Goal: Task Accomplishment & Management: Complete application form

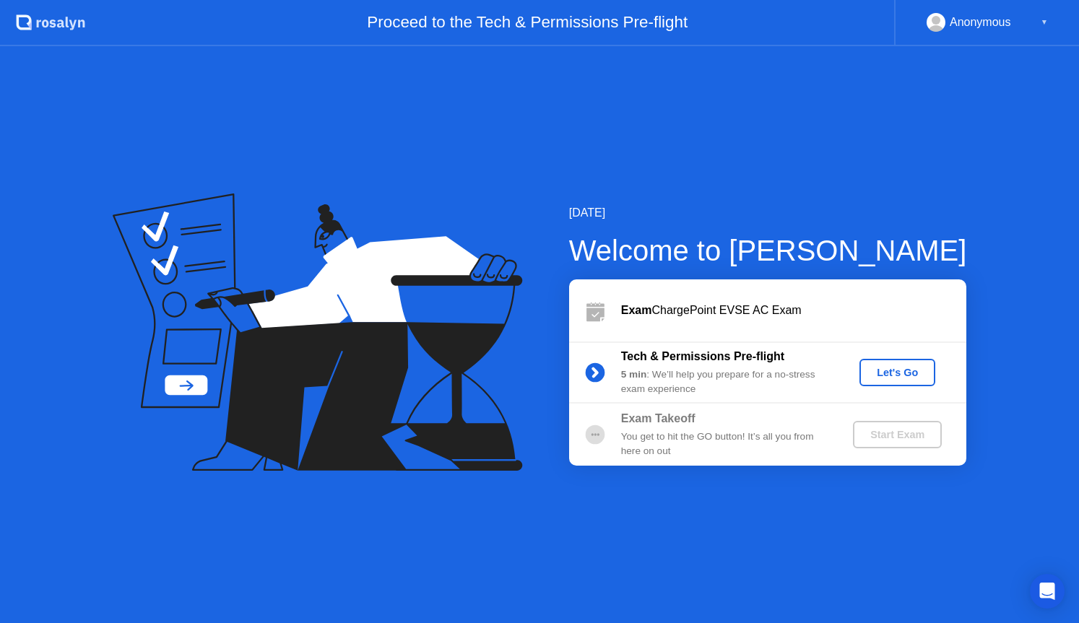
click at [922, 373] on div "Let's Go" at bounding box center [897, 373] width 64 height 12
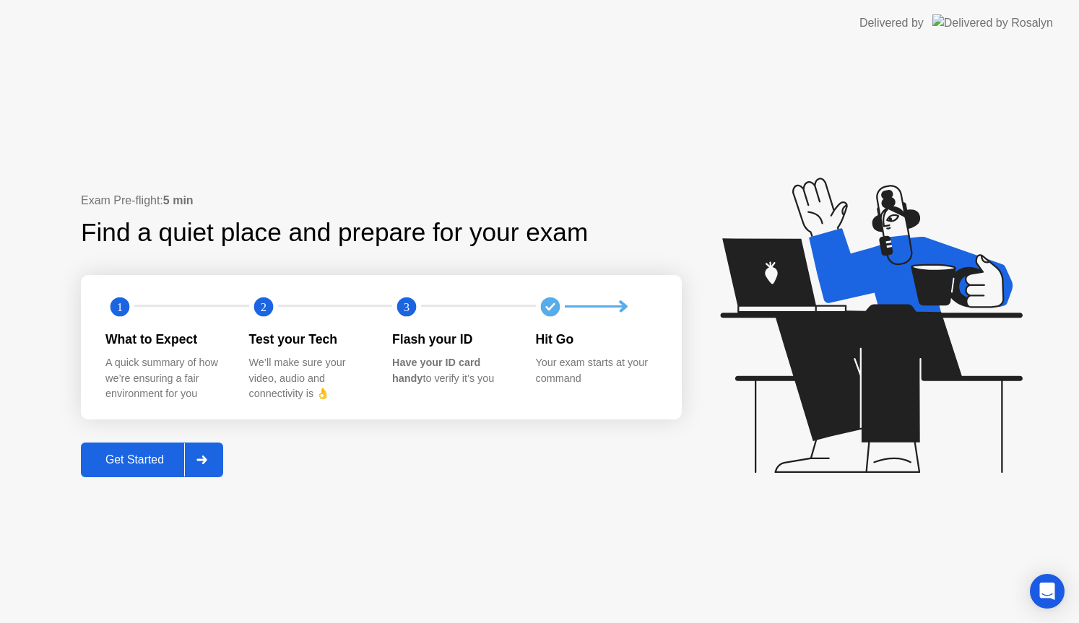
click at [164, 459] on div "Get Started" at bounding box center [134, 460] width 99 height 13
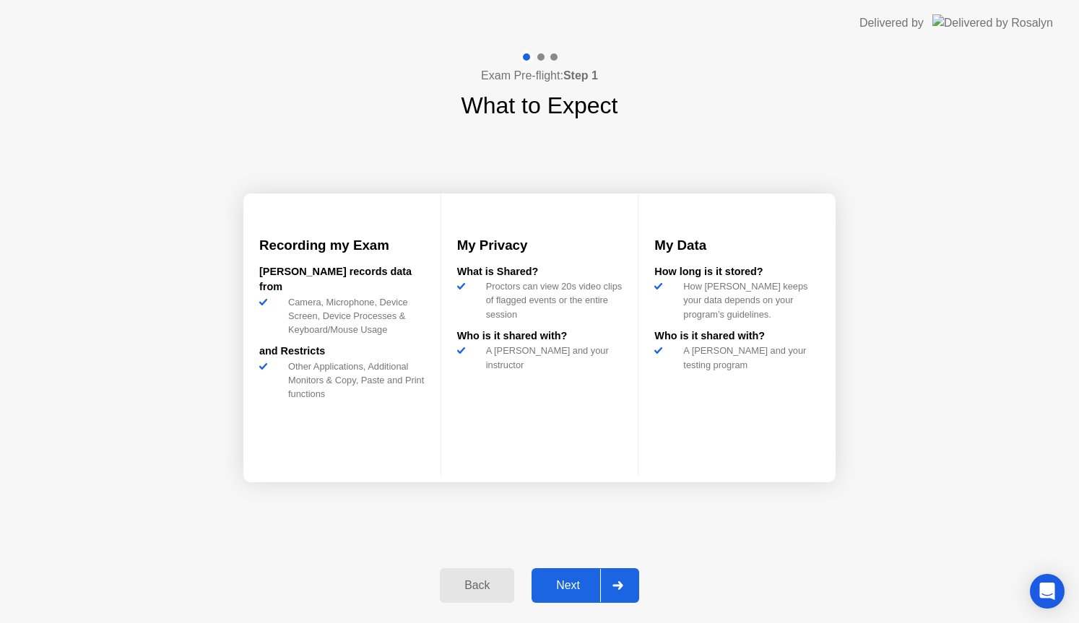
click at [576, 579] on div "Next" at bounding box center [568, 585] width 64 height 13
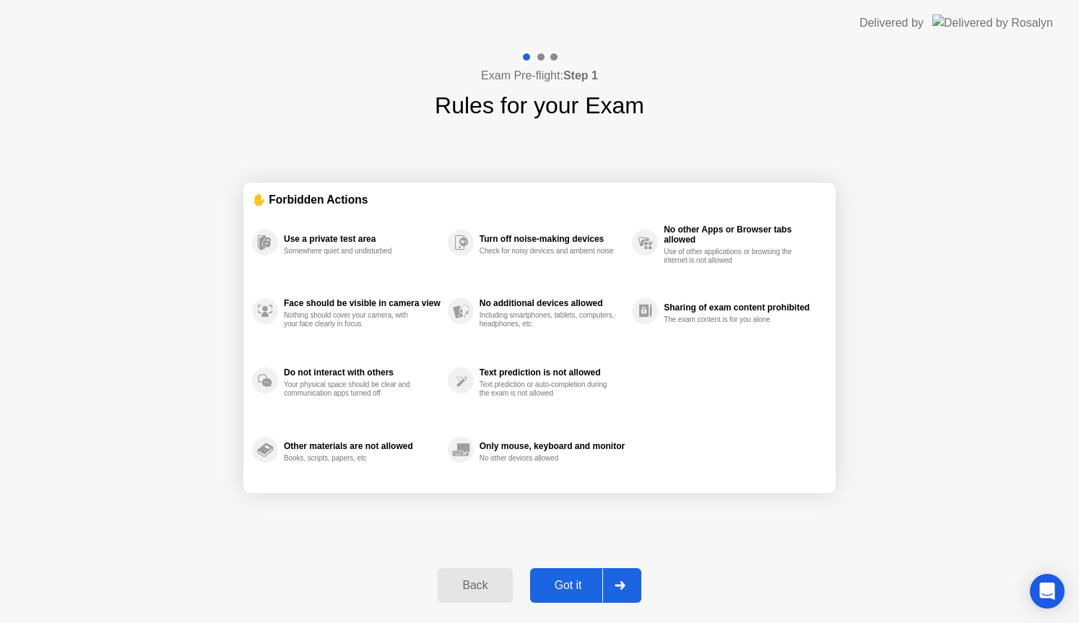
click at [595, 583] on div "Got it" at bounding box center [569, 585] width 68 height 13
select select "**********"
select select "*******"
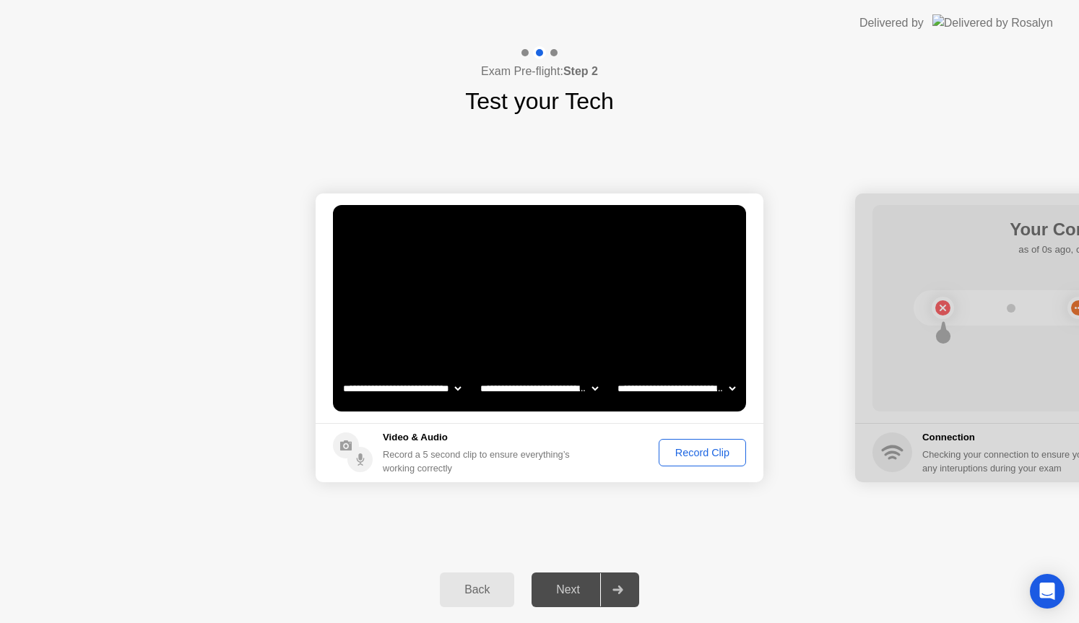
click at [734, 453] on div "Record Clip" at bounding box center [702, 453] width 77 height 12
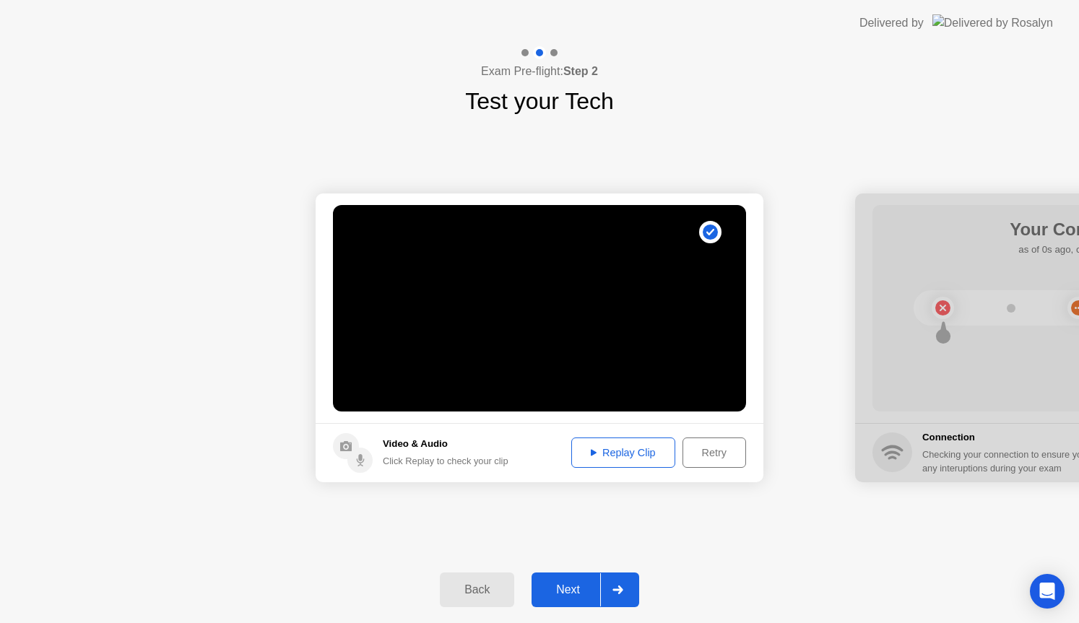
click at [575, 587] on div "Next" at bounding box center [568, 590] width 64 height 13
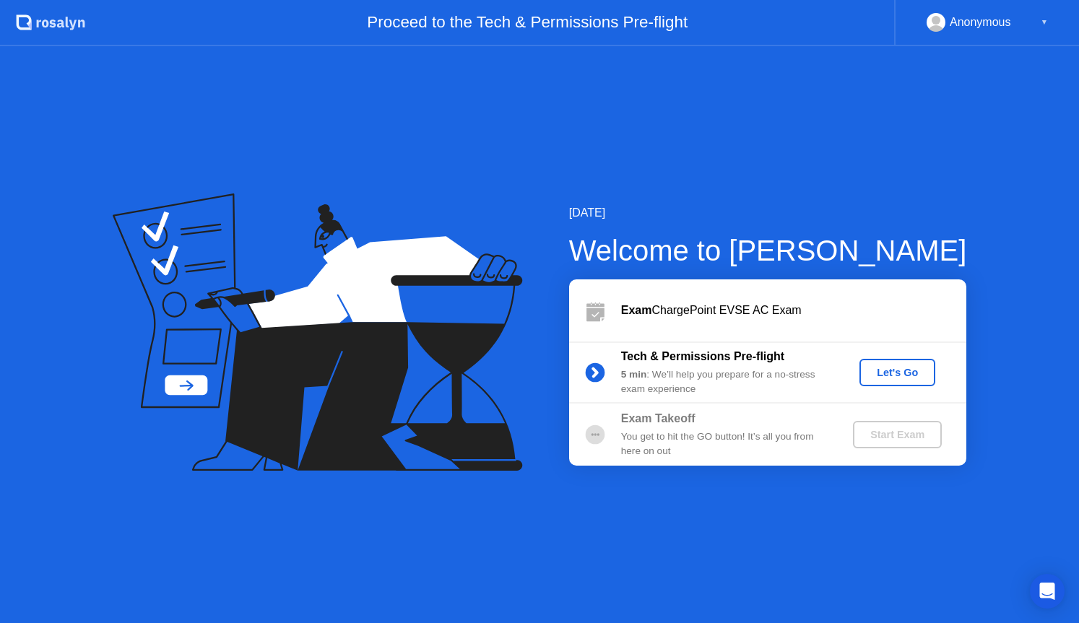
click at [894, 369] on div "Let's Go" at bounding box center [897, 373] width 64 height 12
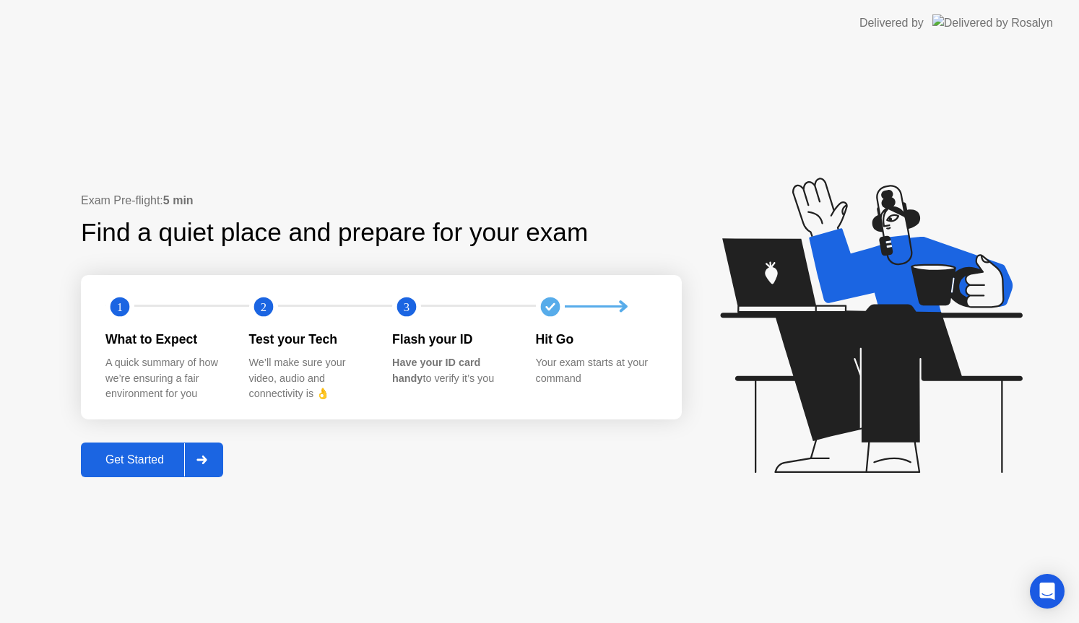
click at [131, 458] on div "Get Started" at bounding box center [134, 460] width 99 height 13
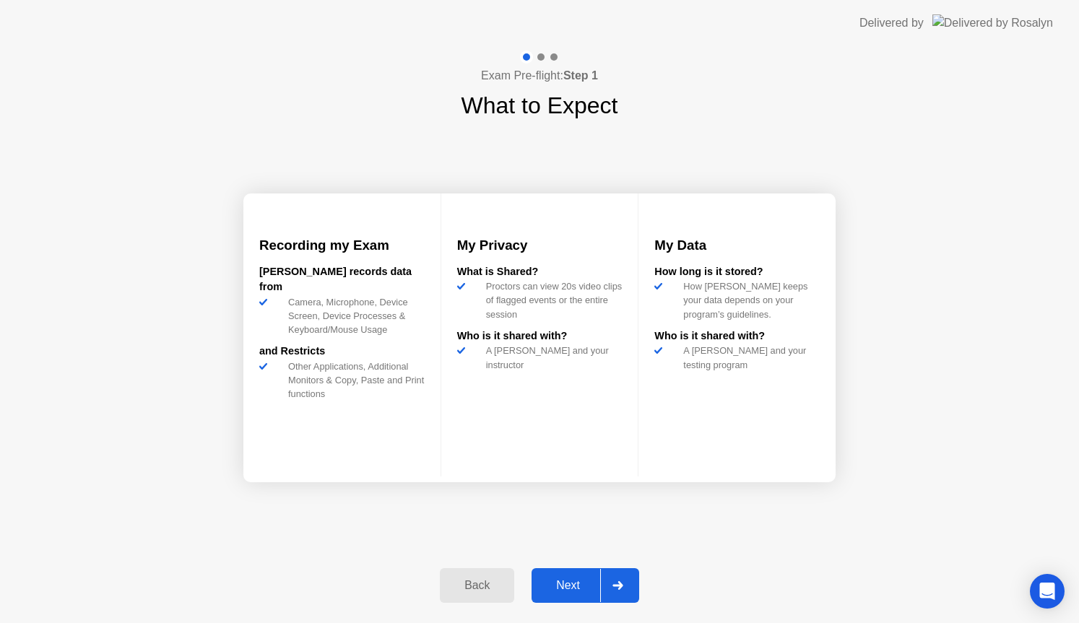
click at [571, 579] on div "Next" at bounding box center [568, 585] width 64 height 13
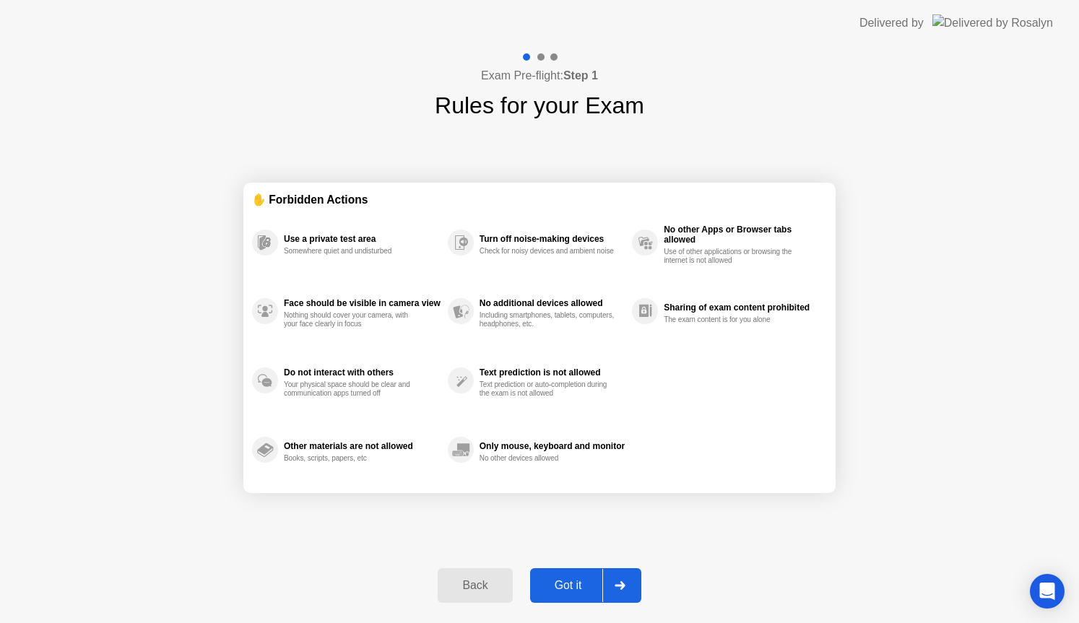
click at [576, 581] on div "Got it" at bounding box center [569, 585] width 68 height 13
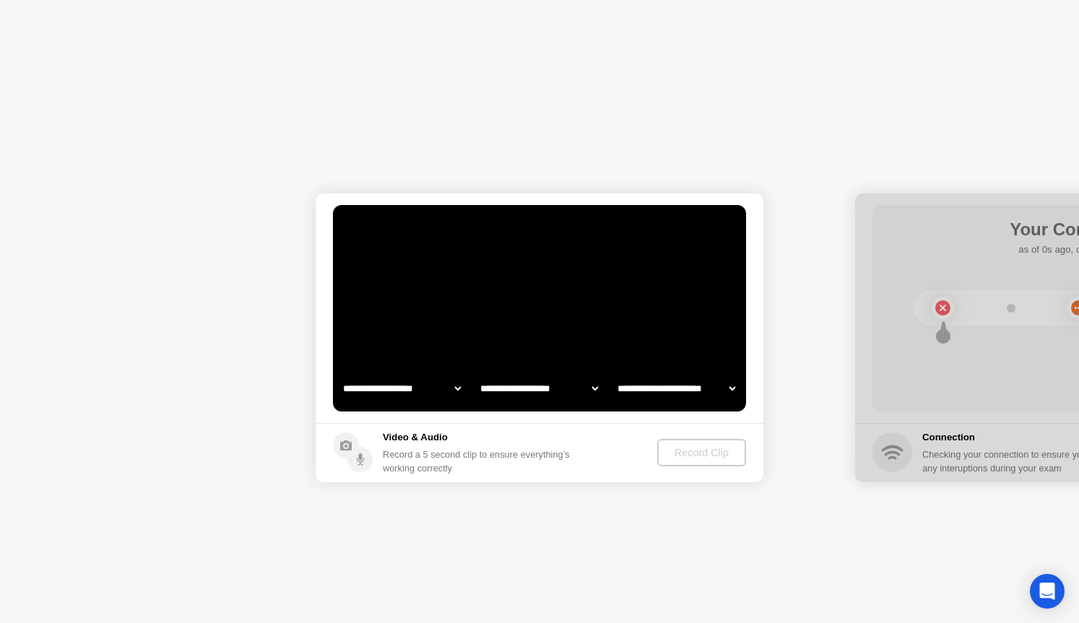
select select "**********"
select select "*******"
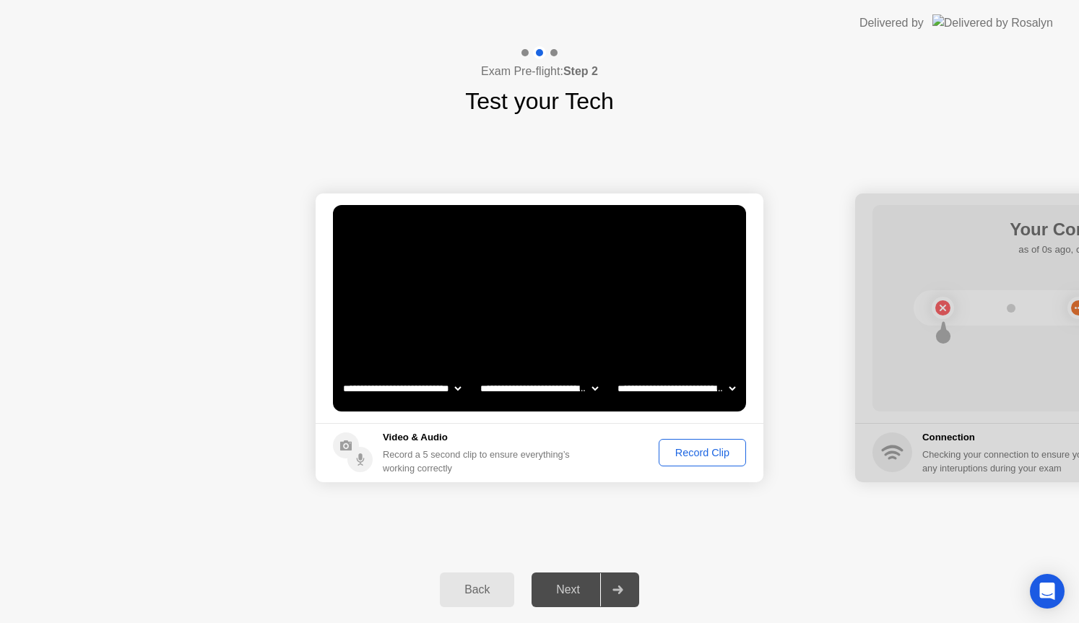
click at [678, 458] on div "Record Clip" at bounding box center [702, 453] width 77 height 12
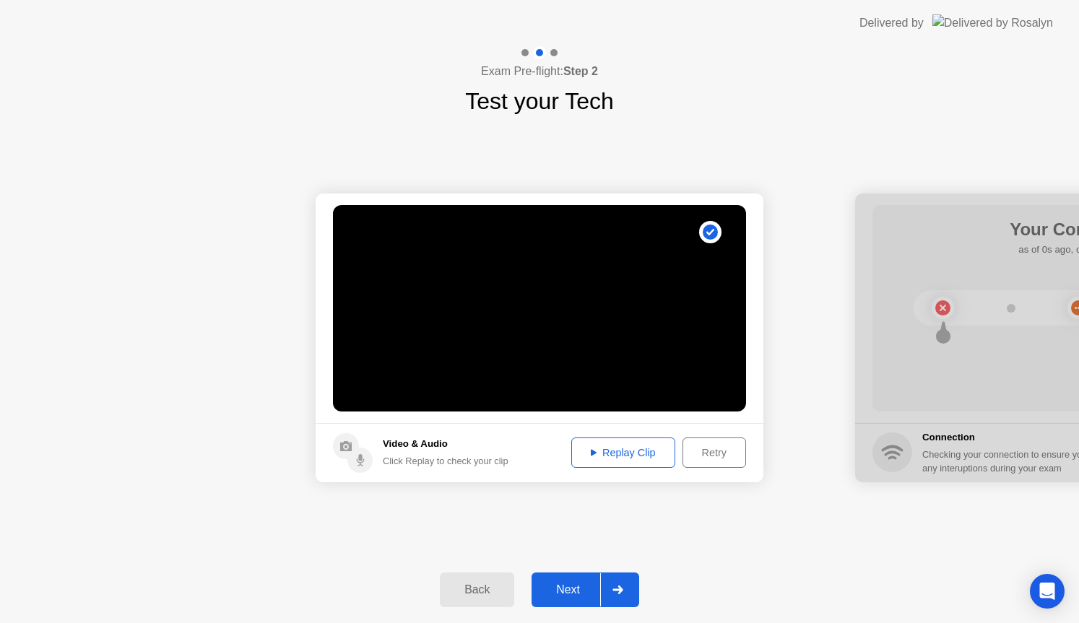
click at [575, 596] on div "Next" at bounding box center [568, 590] width 64 height 13
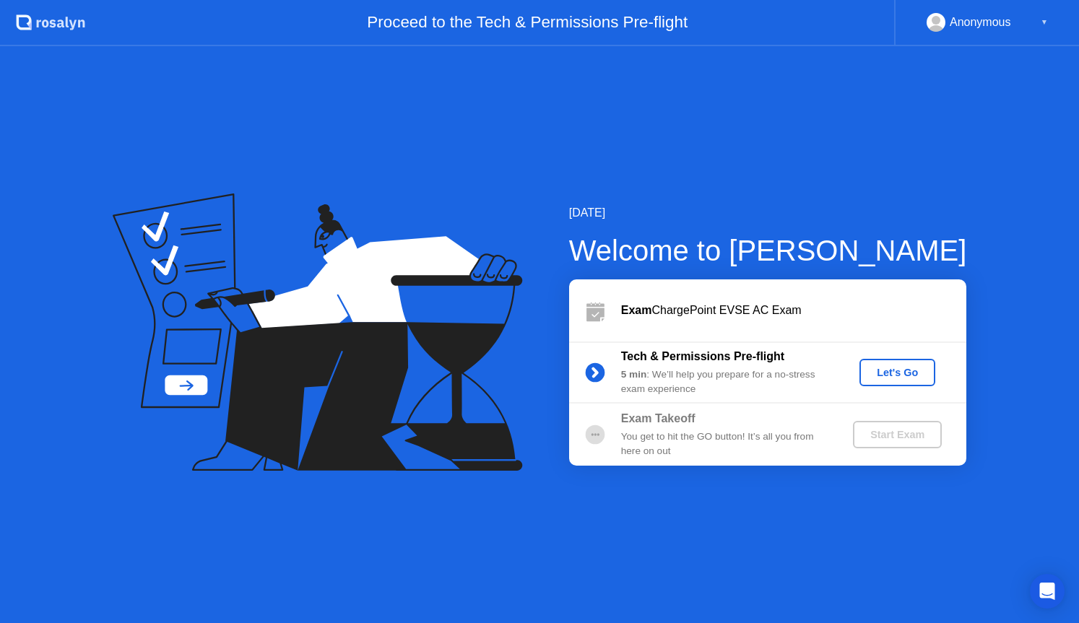
click at [895, 371] on div "Let's Go" at bounding box center [897, 373] width 64 height 12
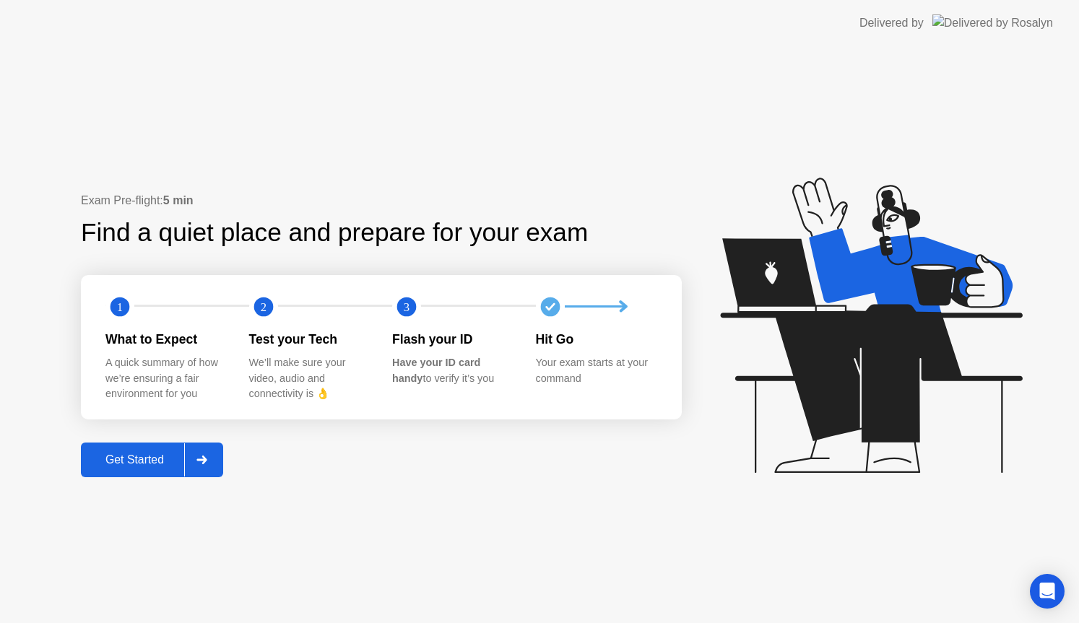
click at [176, 470] on button "Get Started" at bounding box center [152, 460] width 142 height 35
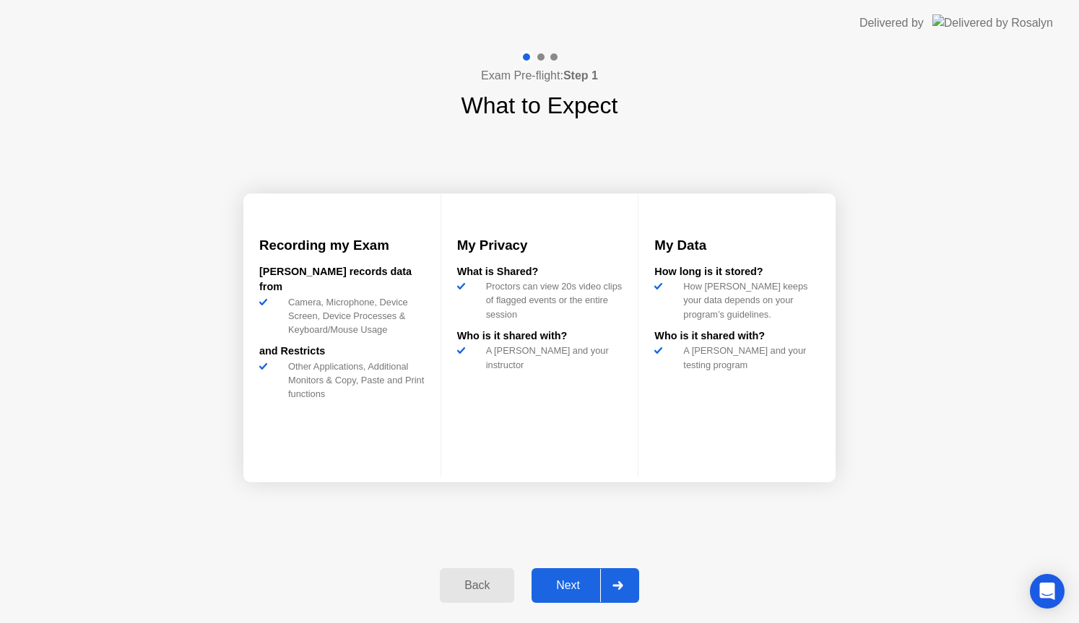
click at [613, 591] on div at bounding box center [617, 585] width 35 height 33
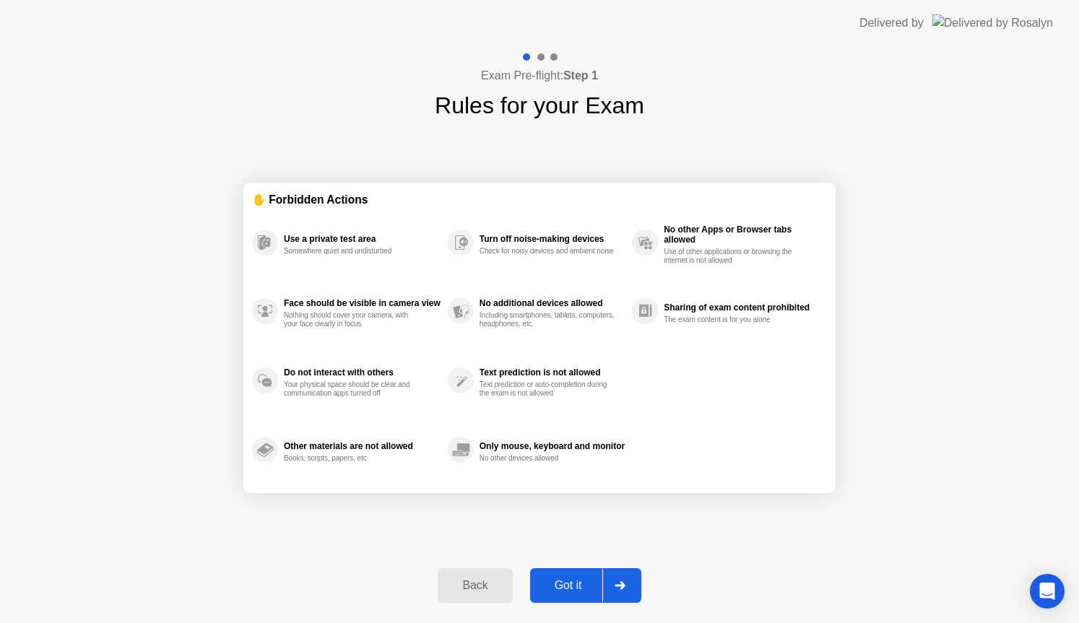
click at [617, 599] on div at bounding box center [619, 585] width 35 height 33
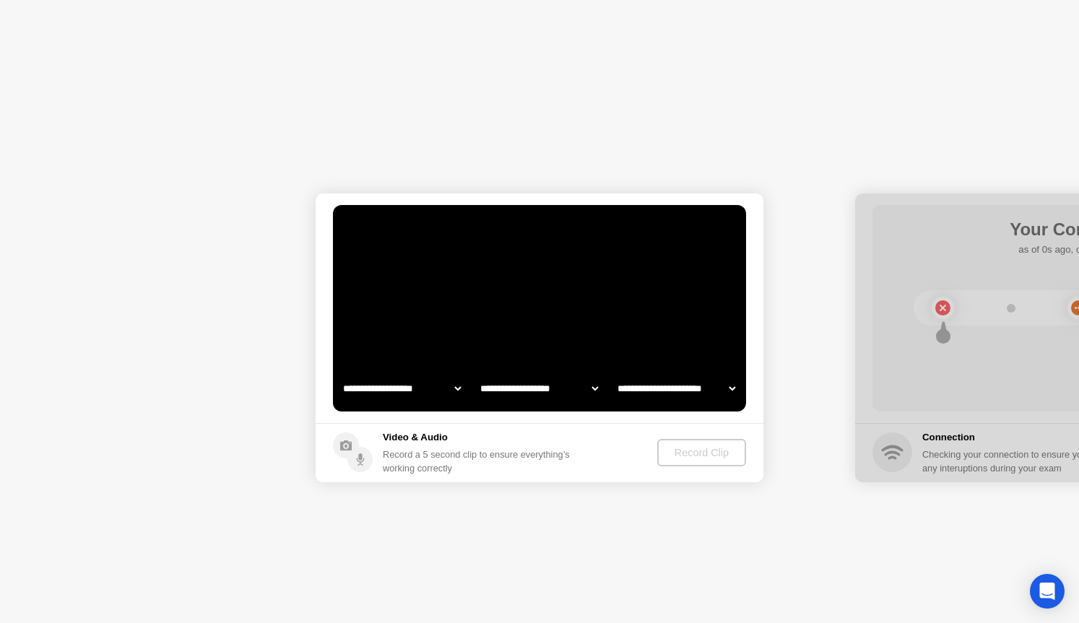
select select "**********"
select select "*******"
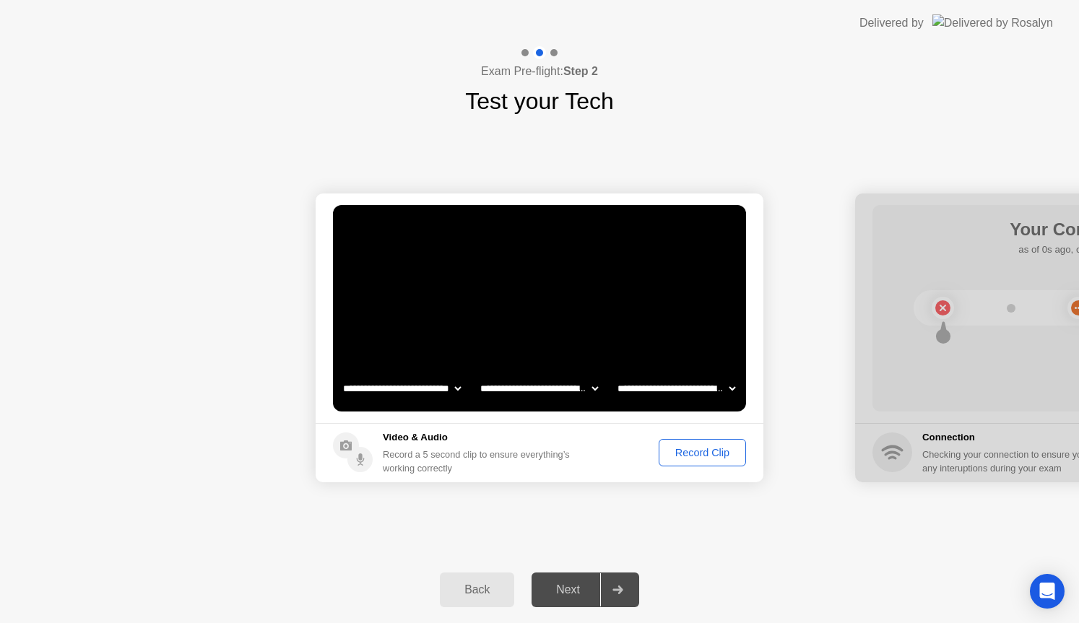
click at [734, 458] on div "Record Clip" at bounding box center [702, 453] width 77 height 12
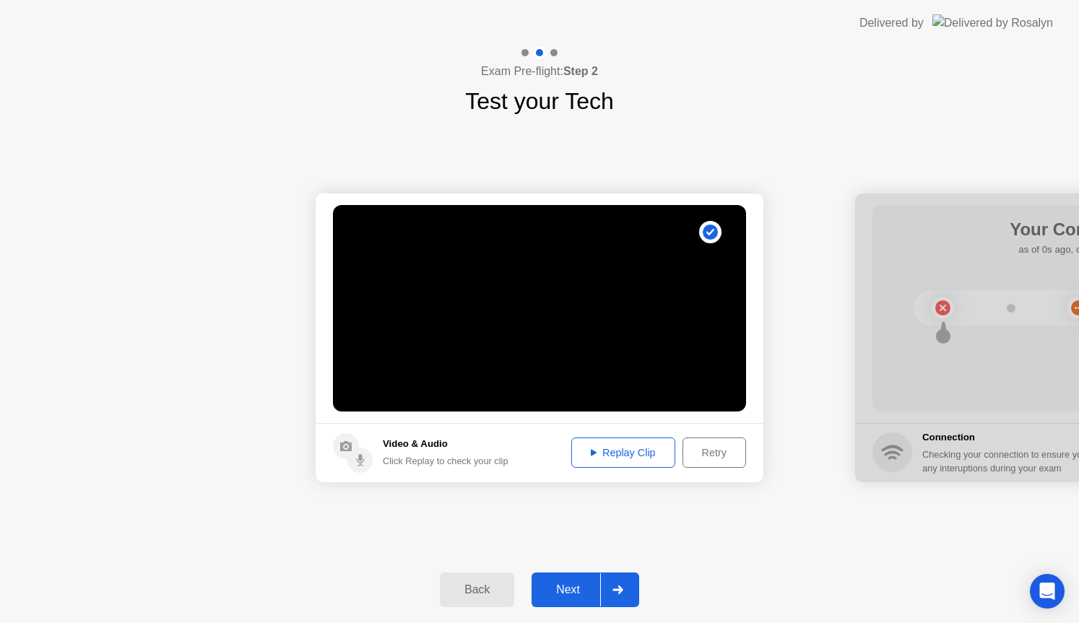
click at [578, 589] on div "Next" at bounding box center [568, 590] width 64 height 13
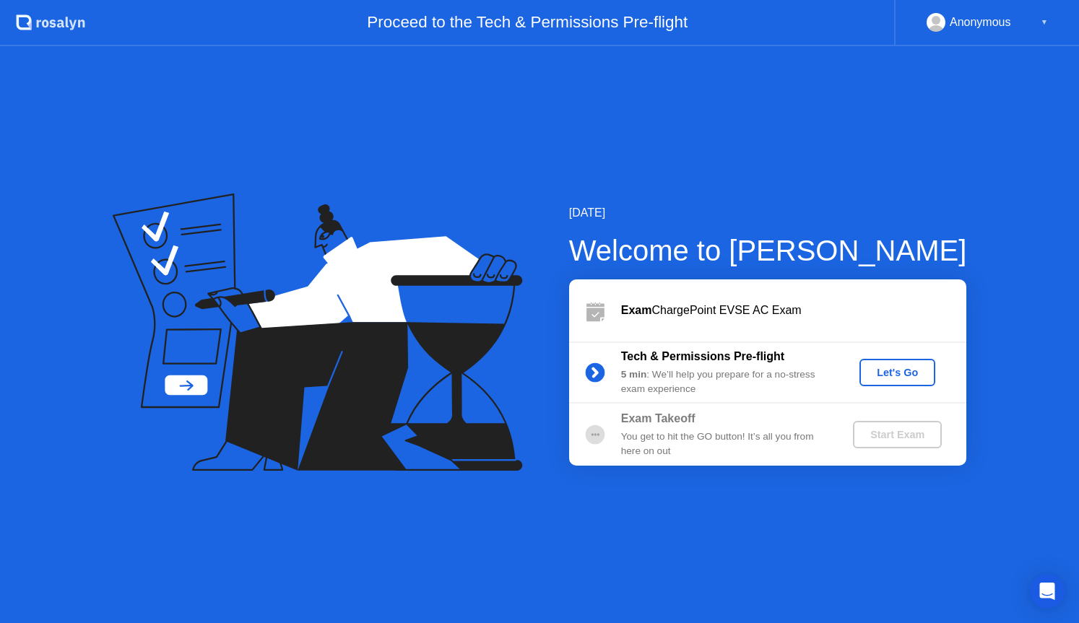
click at [870, 377] on div "Let's Go" at bounding box center [897, 373] width 64 height 12
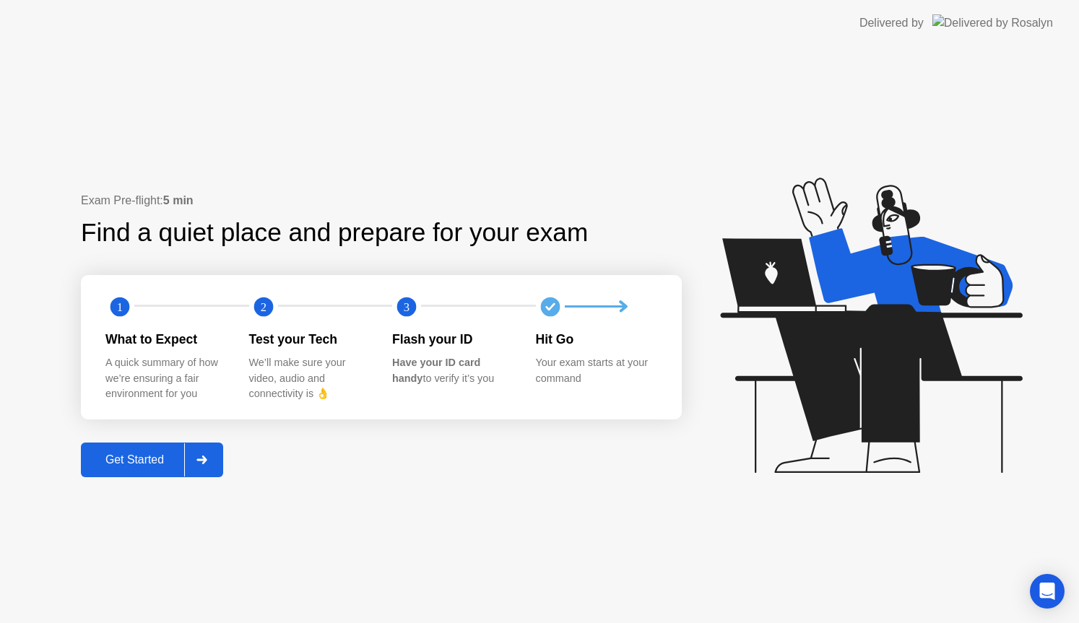
click at [173, 461] on div "Get Started" at bounding box center [134, 460] width 99 height 13
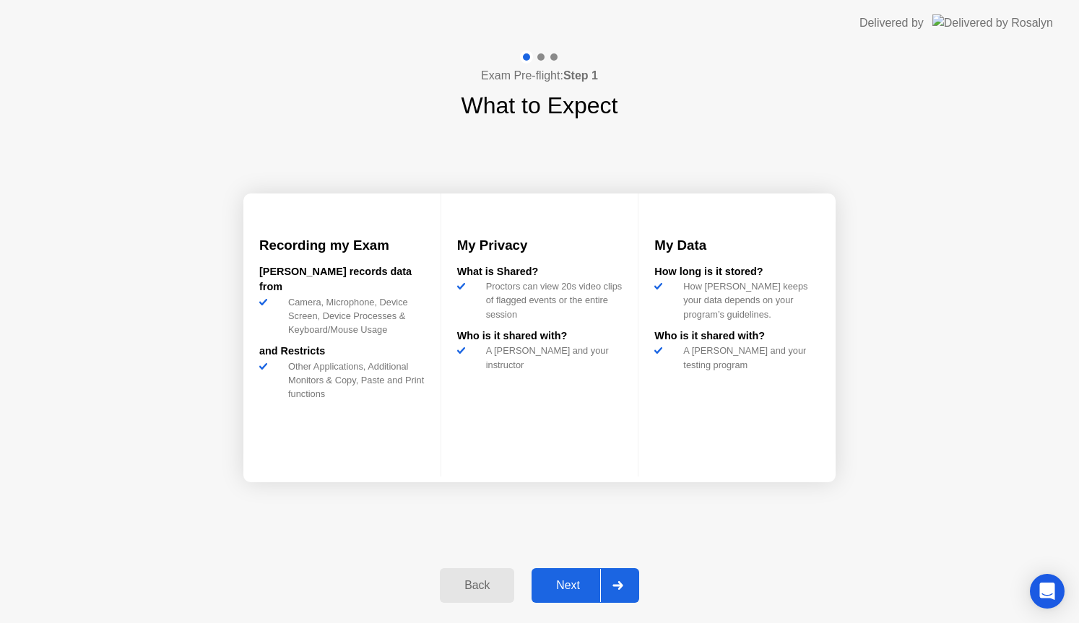
click at [583, 584] on div "Next" at bounding box center [568, 585] width 64 height 13
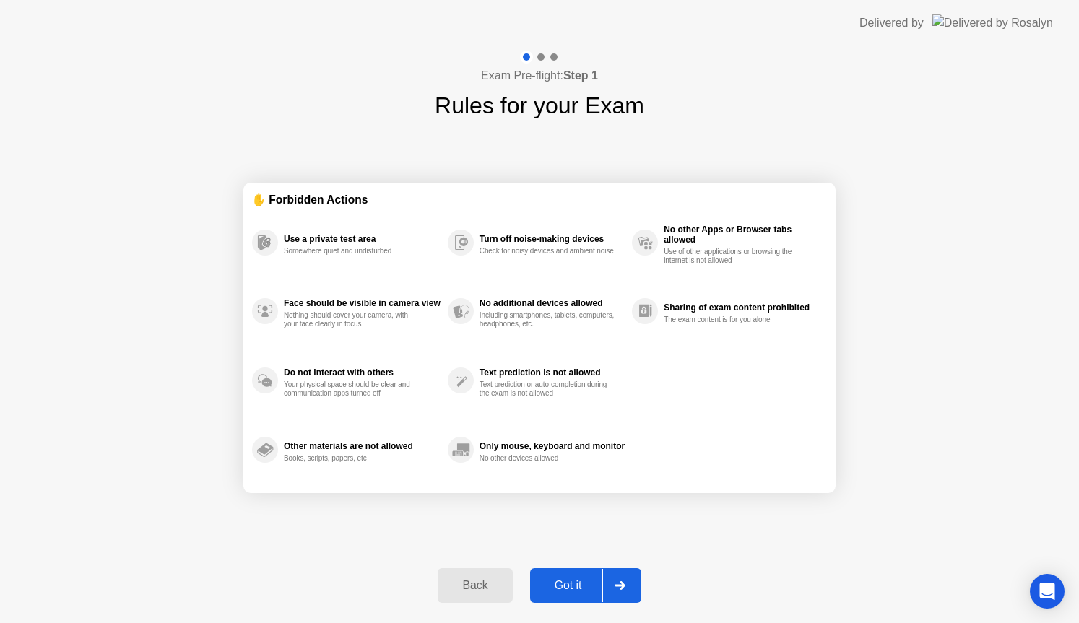
click at [583, 584] on div "Got it" at bounding box center [569, 585] width 68 height 13
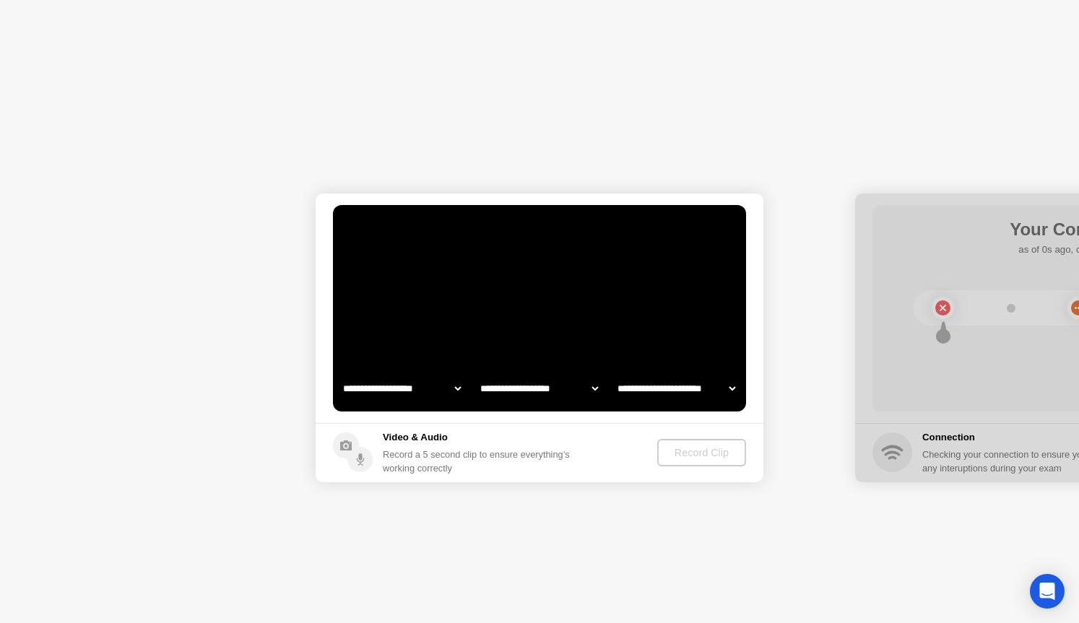
select select "**********"
select select "*******"
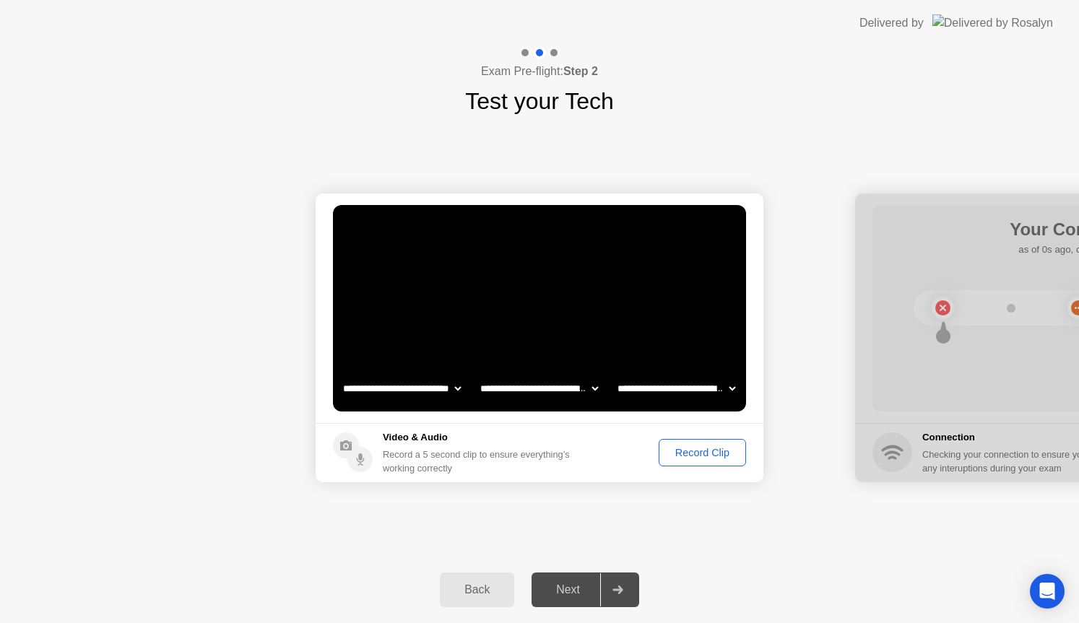
click at [682, 449] on div "Record Clip" at bounding box center [702, 453] width 77 height 12
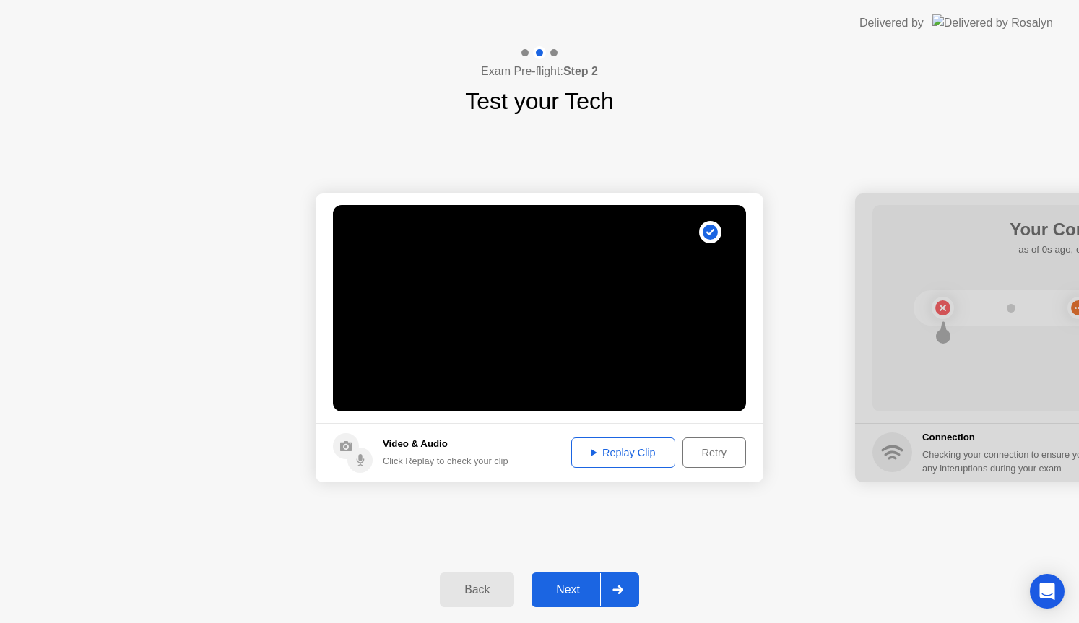
click at [585, 585] on div "Next" at bounding box center [568, 590] width 64 height 13
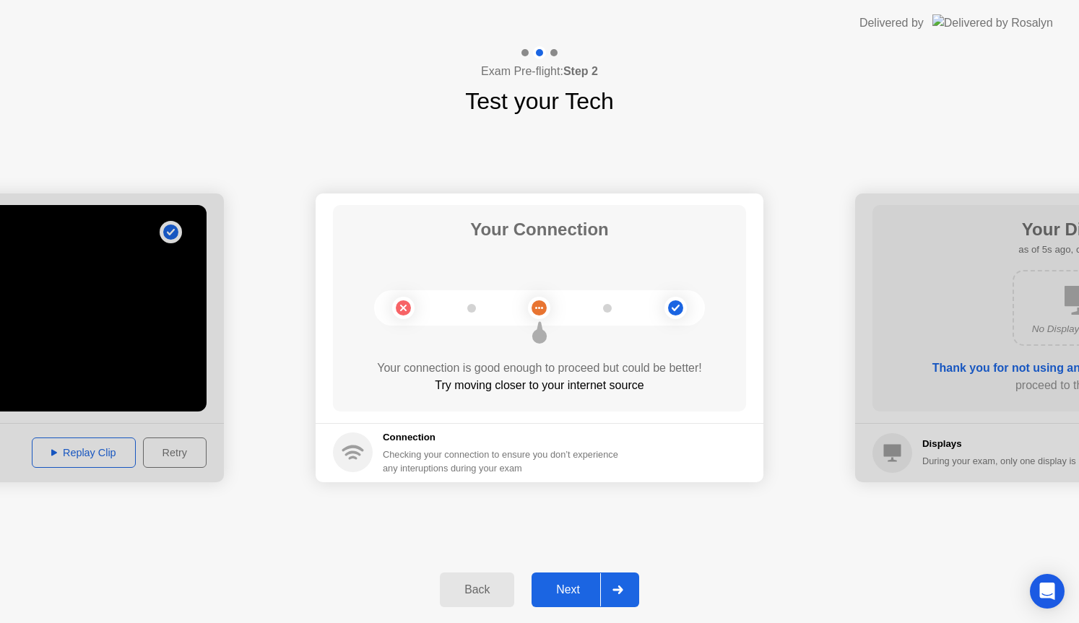
click at [568, 594] on div "Next" at bounding box center [568, 590] width 64 height 13
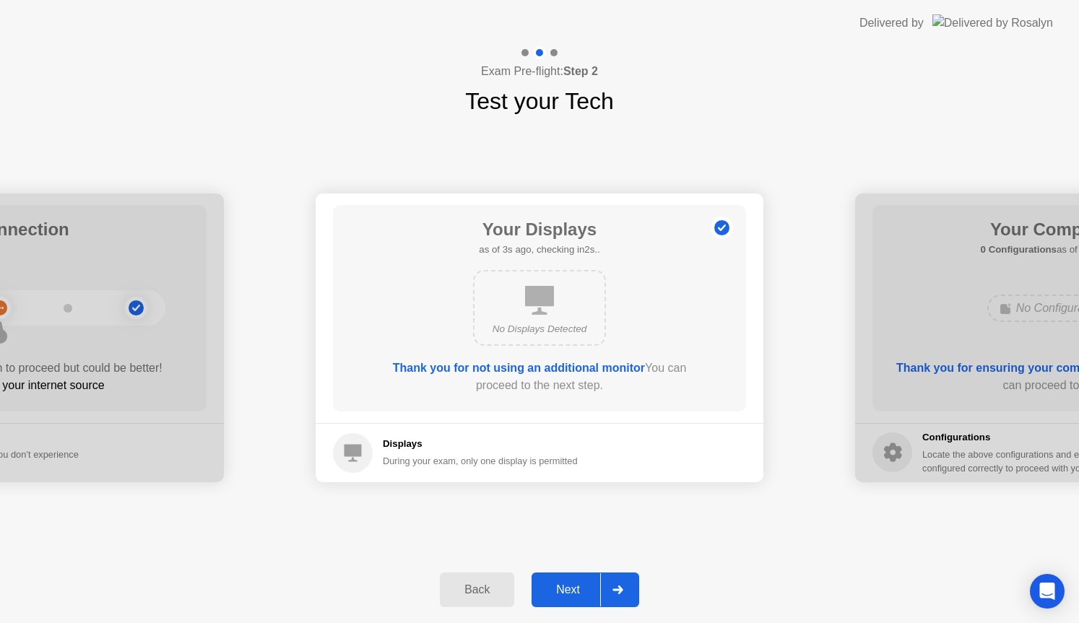
click at [568, 594] on div "Next" at bounding box center [568, 590] width 64 height 13
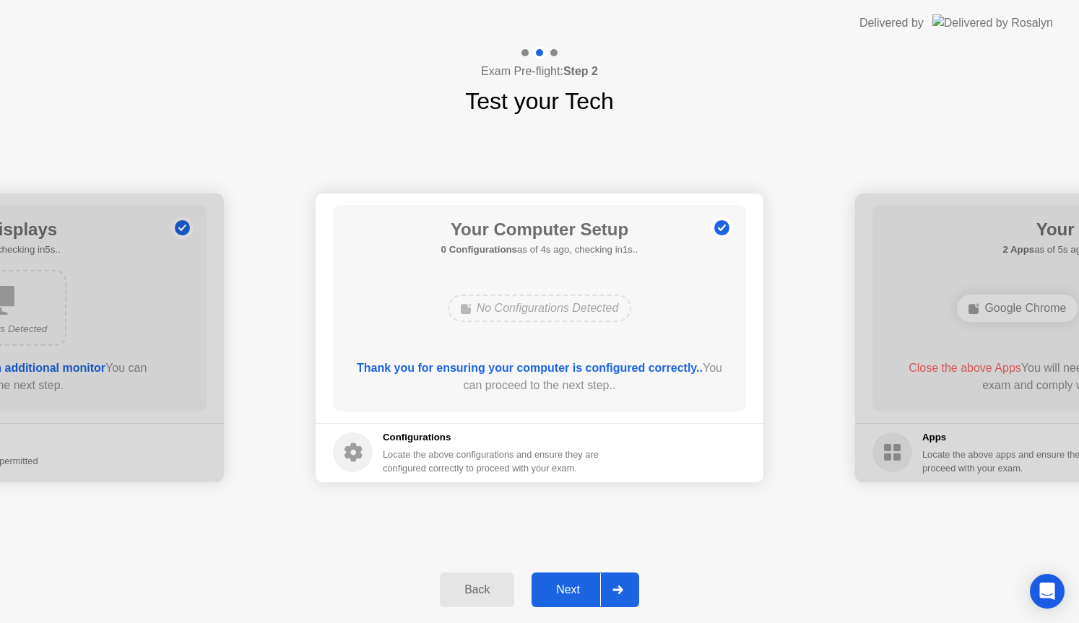
click at [568, 594] on div "Next" at bounding box center [568, 590] width 64 height 13
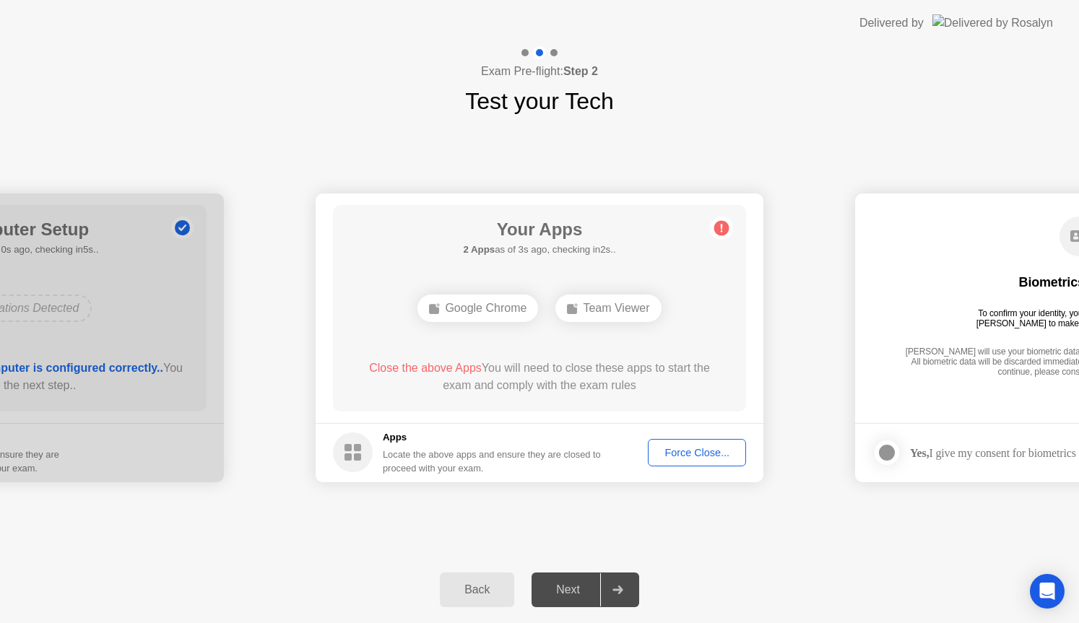
click at [696, 454] on div "Force Close..." at bounding box center [697, 453] width 88 height 12
click at [702, 448] on div "Force Close..." at bounding box center [697, 453] width 88 height 12
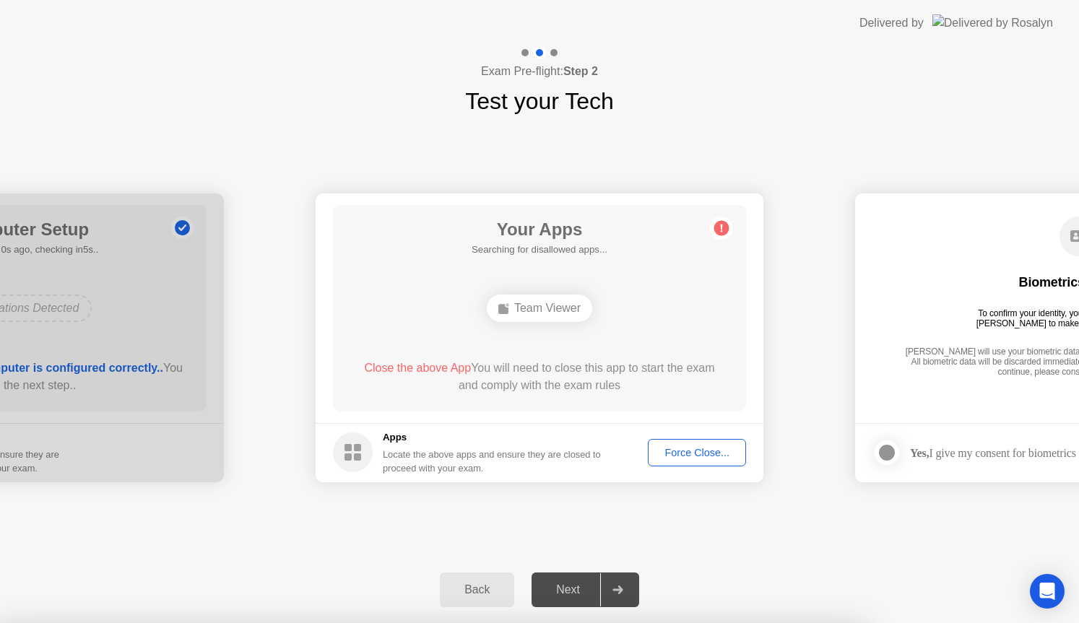
click at [679, 448] on div "Force Close..." at bounding box center [697, 453] width 88 height 12
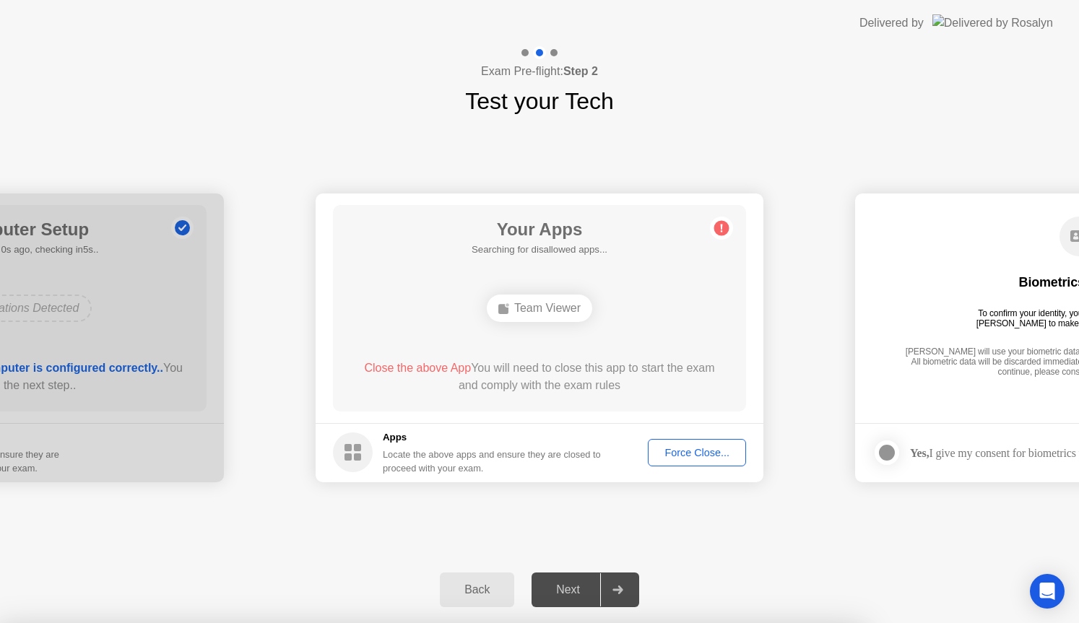
click at [556, 308] on div "Team Viewer" at bounding box center [539, 308] width 105 height 27
click at [548, 307] on div "Team Viewer" at bounding box center [539, 308] width 105 height 27
click at [672, 447] on div "Force Close..." at bounding box center [697, 453] width 88 height 12
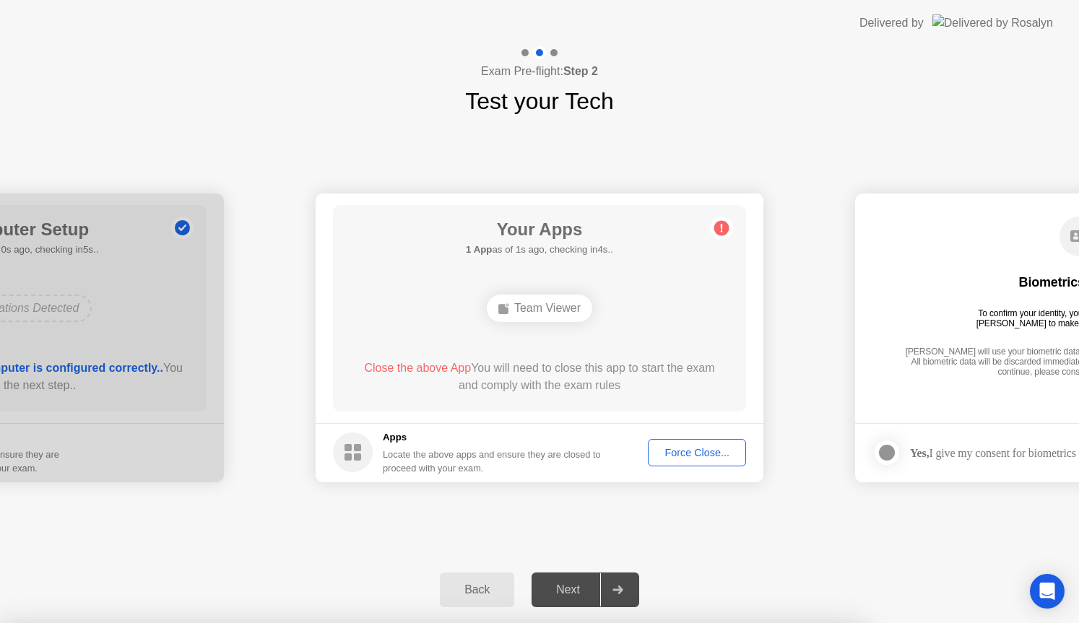
click at [496, 592] on div "Back" at bounding box center [477, 590] width 66 height 13
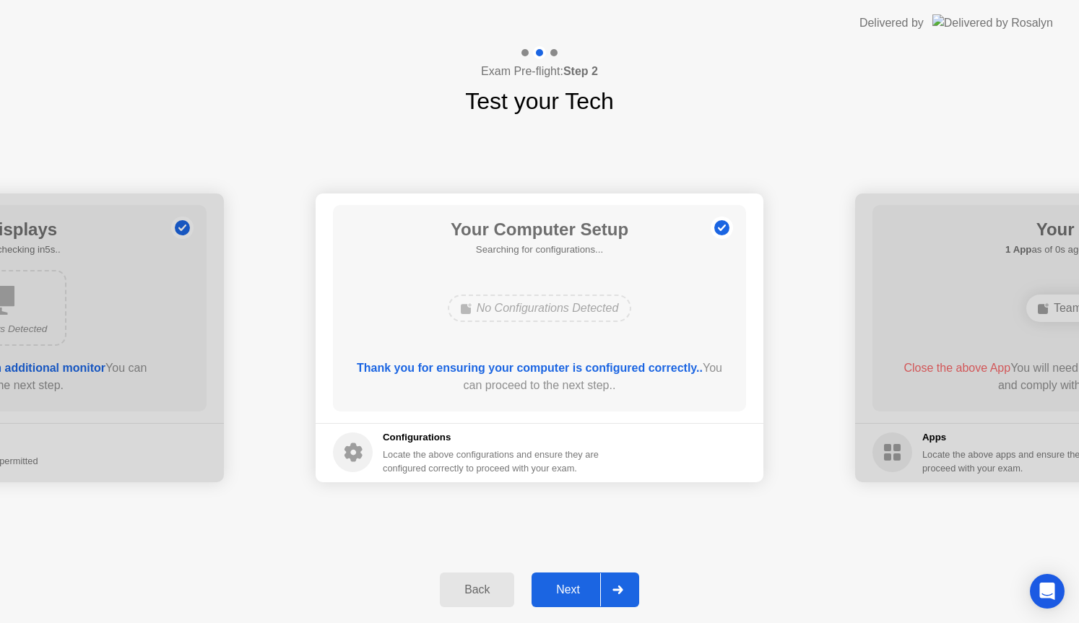
click at [566, 594] on div "Next" at bounding box center [568, 590] width 64 height 13
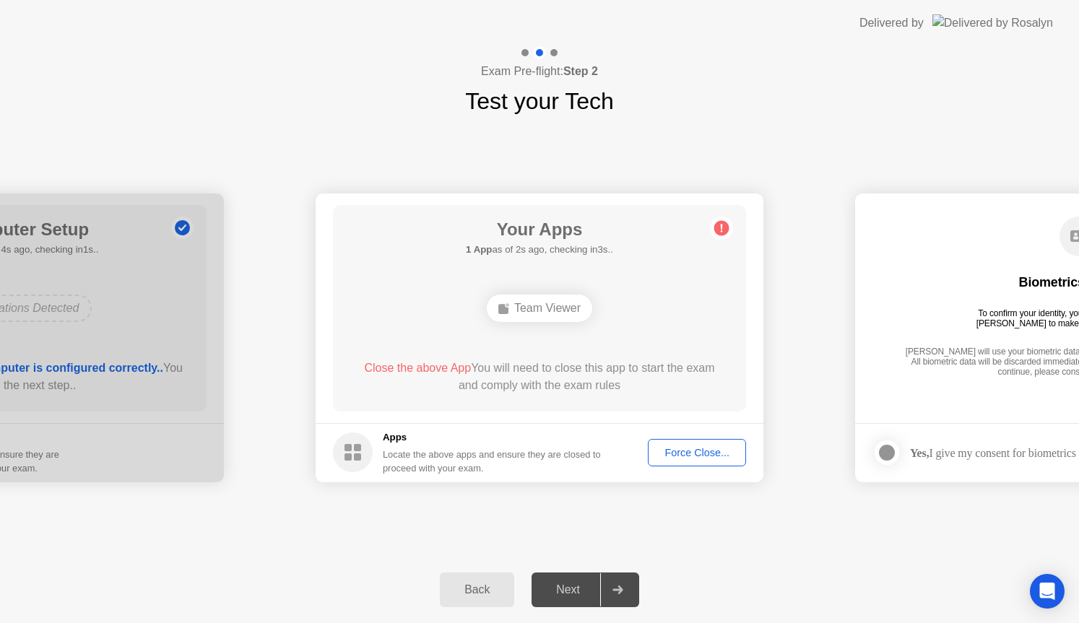
click at [566, 594] on div "Next" at bounding box center [568, 590] width 64 height 13
click at [872, 269] on main "Biometrics Consent To confirm your identity, your testing program requires Rosa…" at bounding box center [1079, 309] width 448 height 230
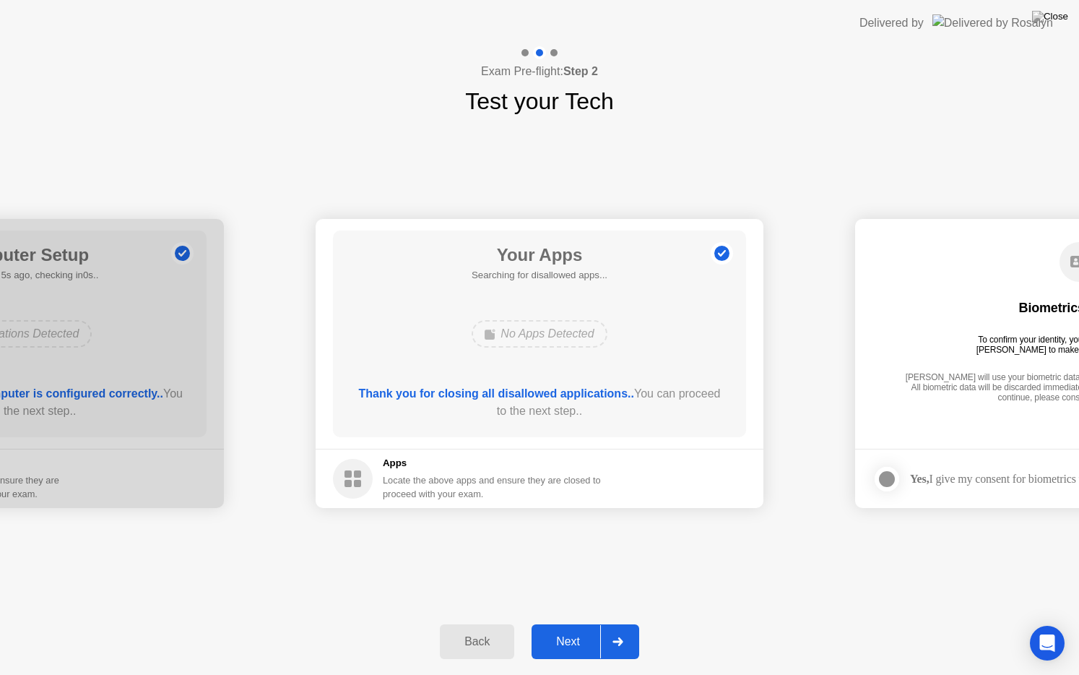
click at [579, 623] on div "Next" at bounding box center [568, 641] width 64 height 13
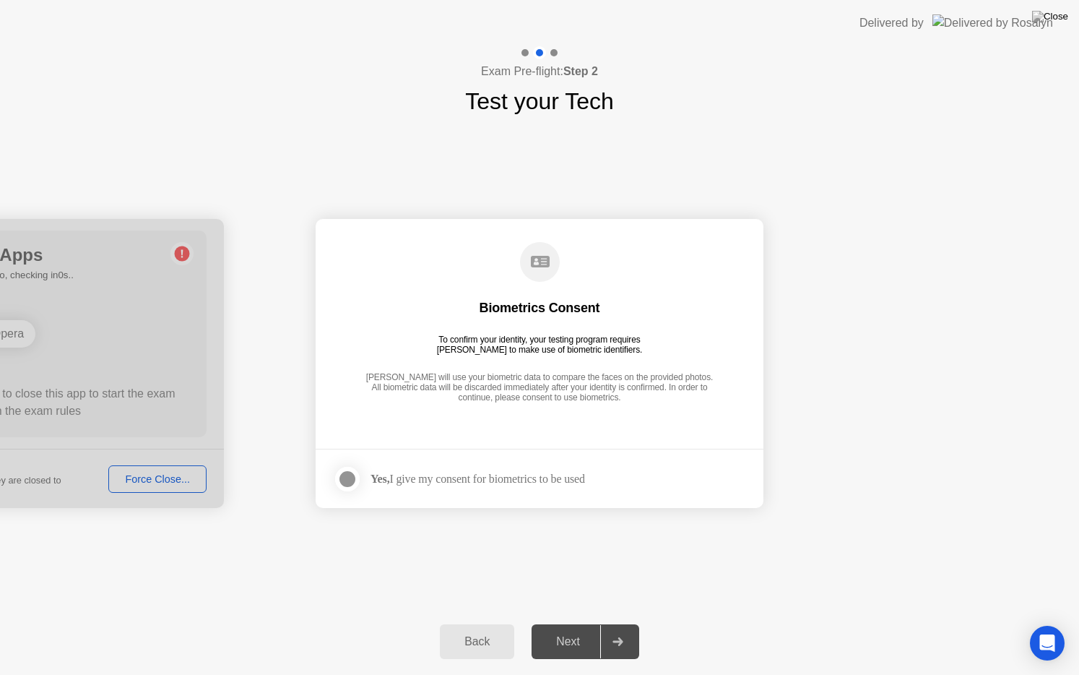
click at [350, 480] on div at bounding box center [347, 478] width 17 height 17
click at [566, 623] on button "Next" at bounding box center [586, 641] width 108 height 35
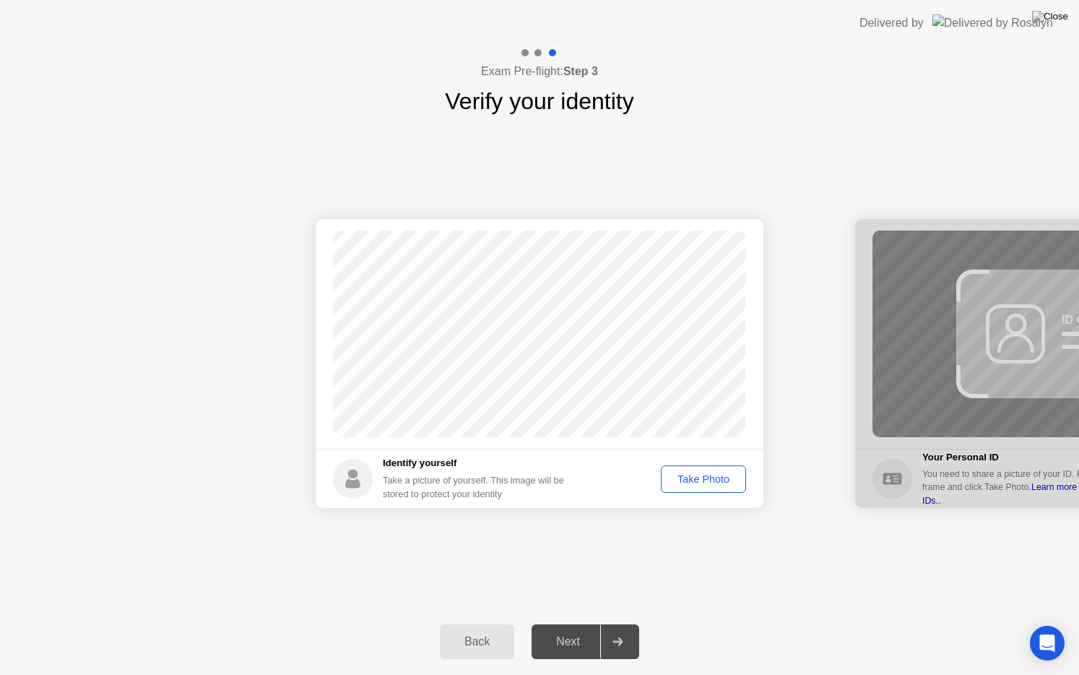
click at [692, 481] on div "Take Photo" at bounding box center [703, 479] width 75 height 12
click at [578, 623] on div "Next" at bounding box center [568, 641] width 64 height 13
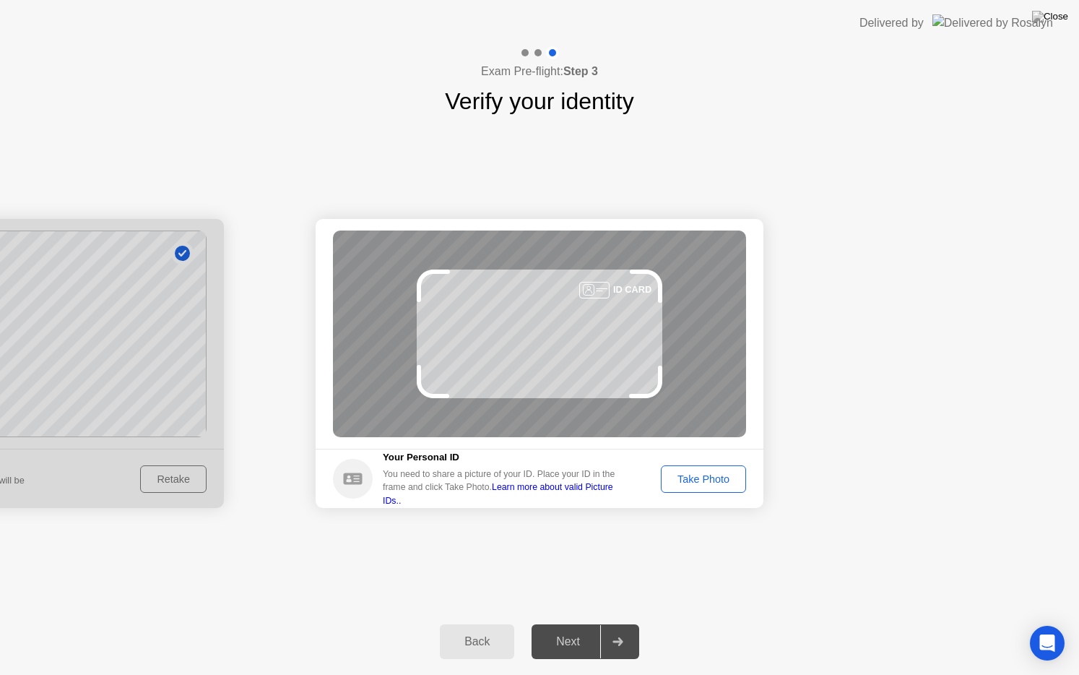
click at [696, 480] on div "Take Photo" at bounding box center [703, 479] width 75 height 12
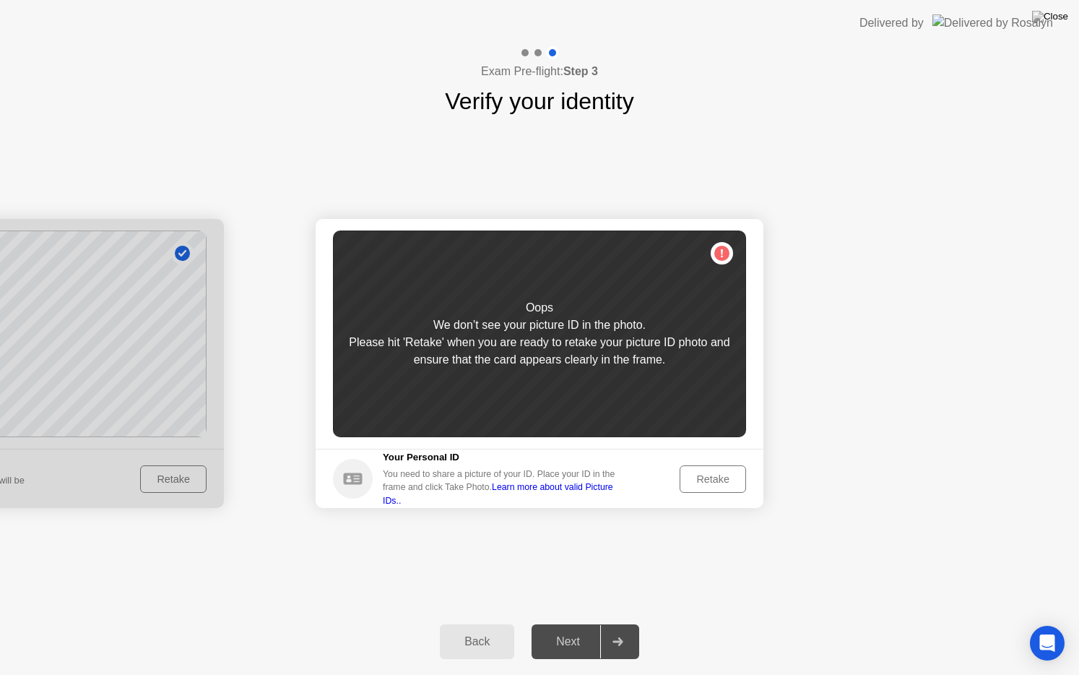
click at [696, 480] on div "Retake" at bounding box center [713, 479] width 56 height 12
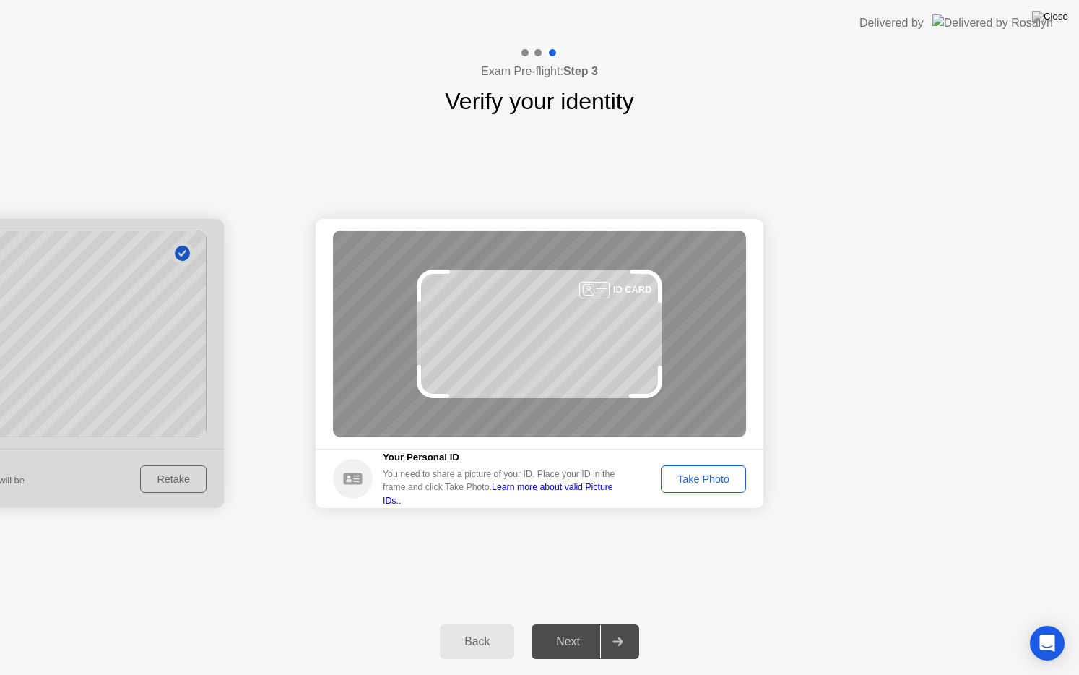
click at [688, 481] on div "Take Photo" at bounding box center [703, 479] width 75 height 12
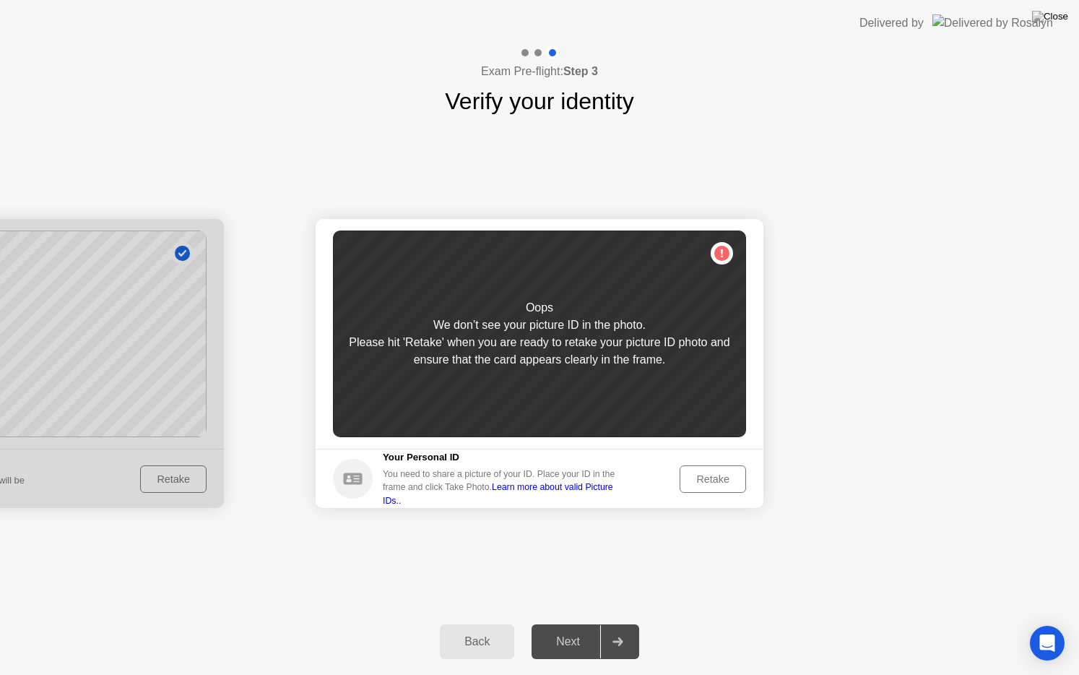
click at [688, 481] on div "Retake" at bounding box center [713, 479] width 56 height 12
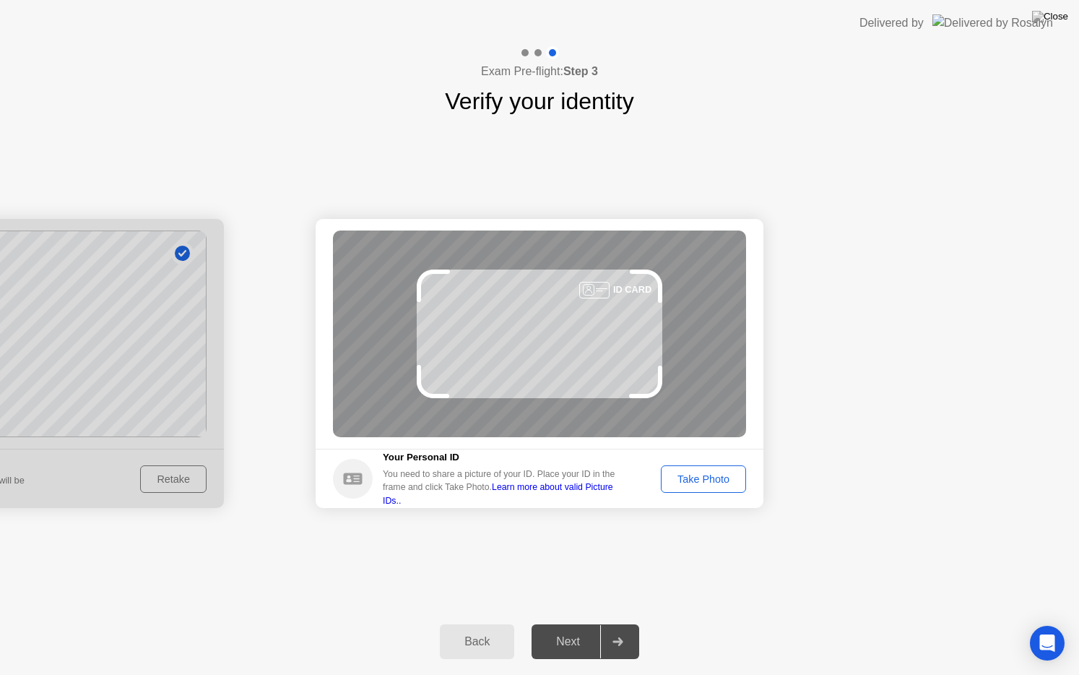
click at [698, 477] on div "Take Photo" at bounding box center [703, 479] width 75 height 12
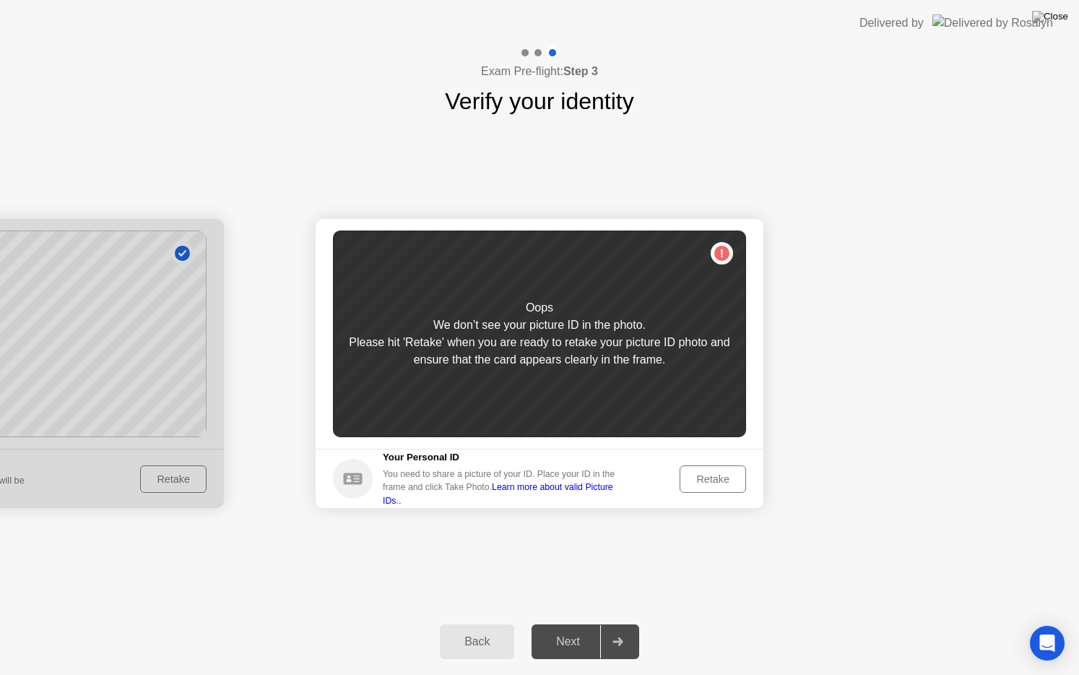
click at [698, 477] on div "Retake" at bounding box center [713, 479] width 56 height 12
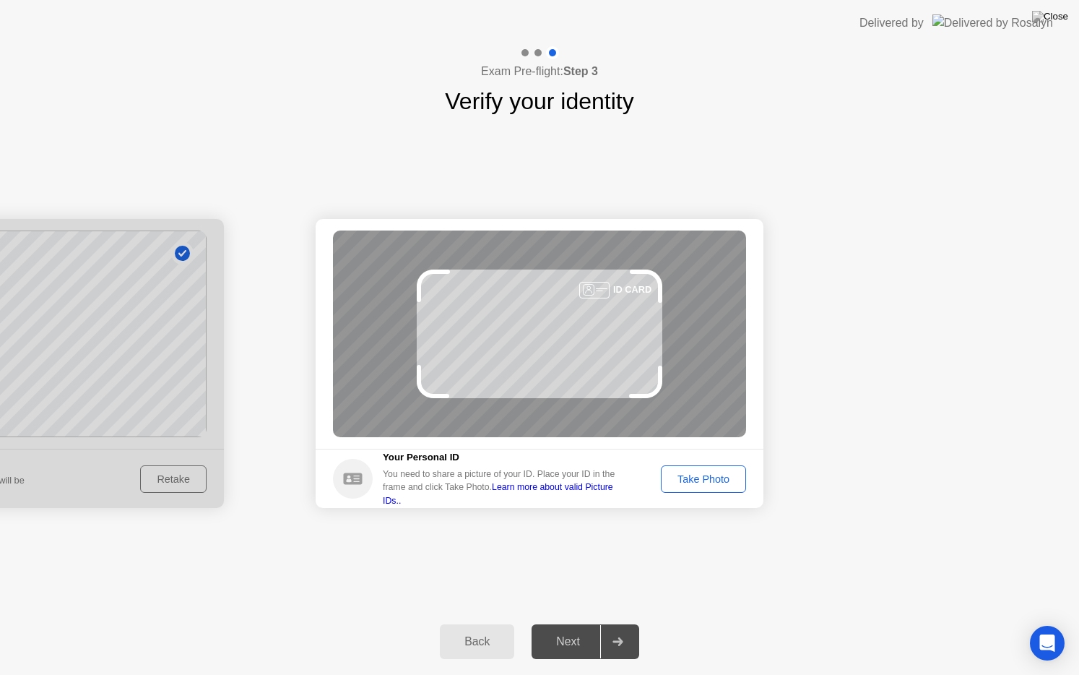
click at [698, 477] on div "Take Photo" at bounding box center [703, 479] width 75 height 12
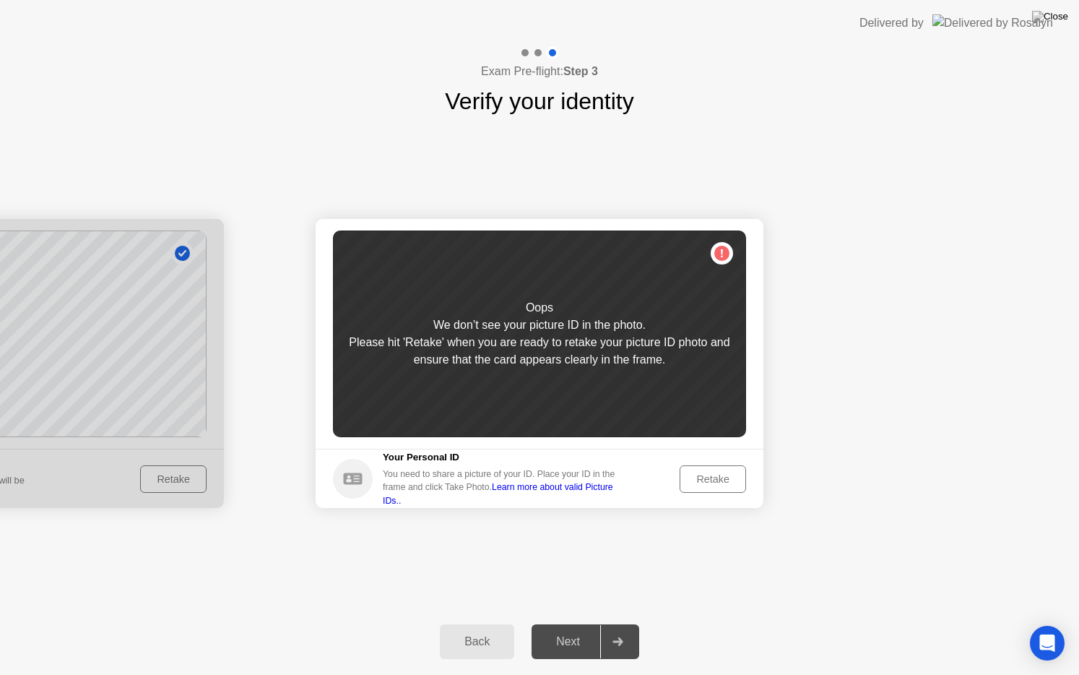
click at [698, 477] on div "Retake" at bounding box center [713, 479] width 56 height 12
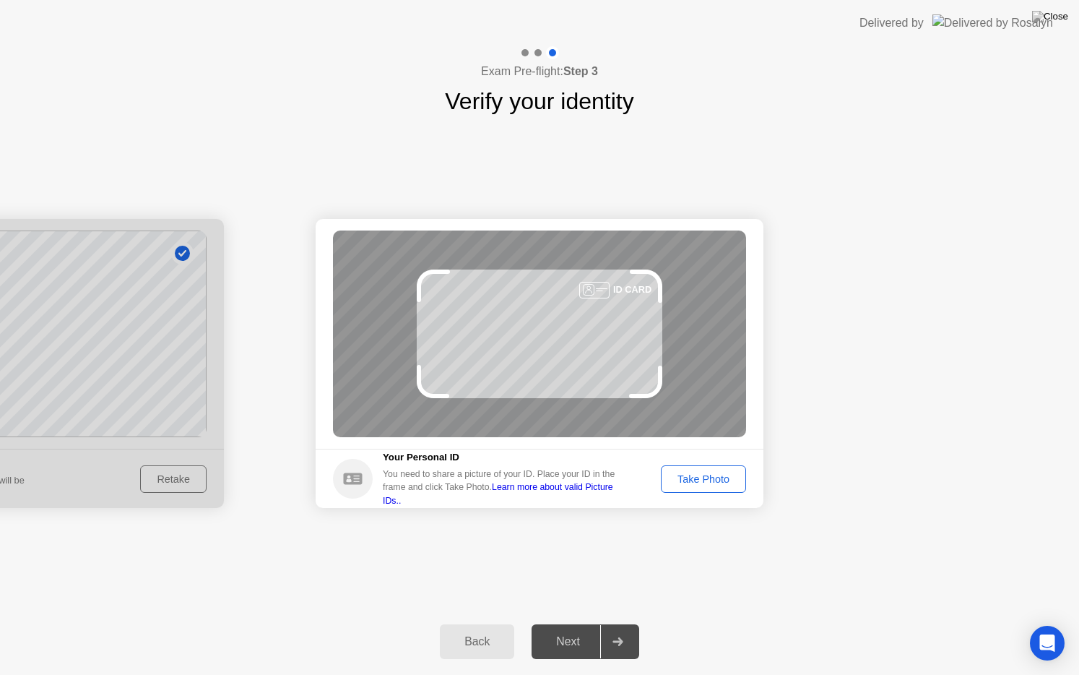
click at [698, 477] on div "Take Photo" at bounding box center [703, 479] width 75 height 12
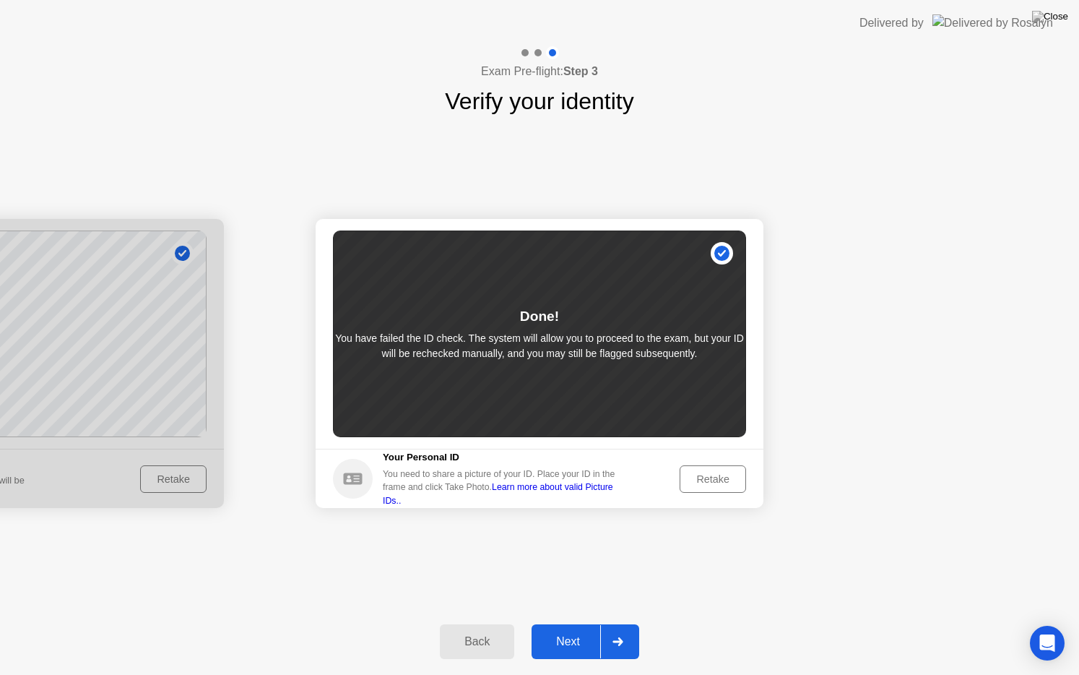
click at [576, 623] on div "Next" at bounding box center [568, 641] width 64 height 13
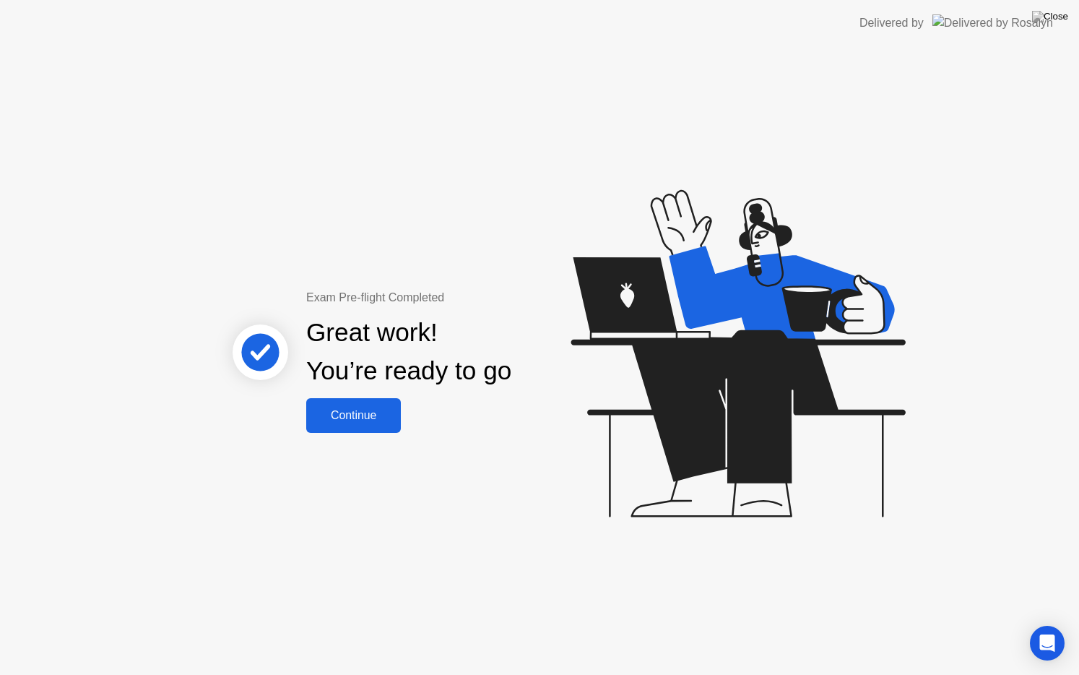
click at [343, 409] on div "Continue" at bounding box center [354, 415] width 86 height 13
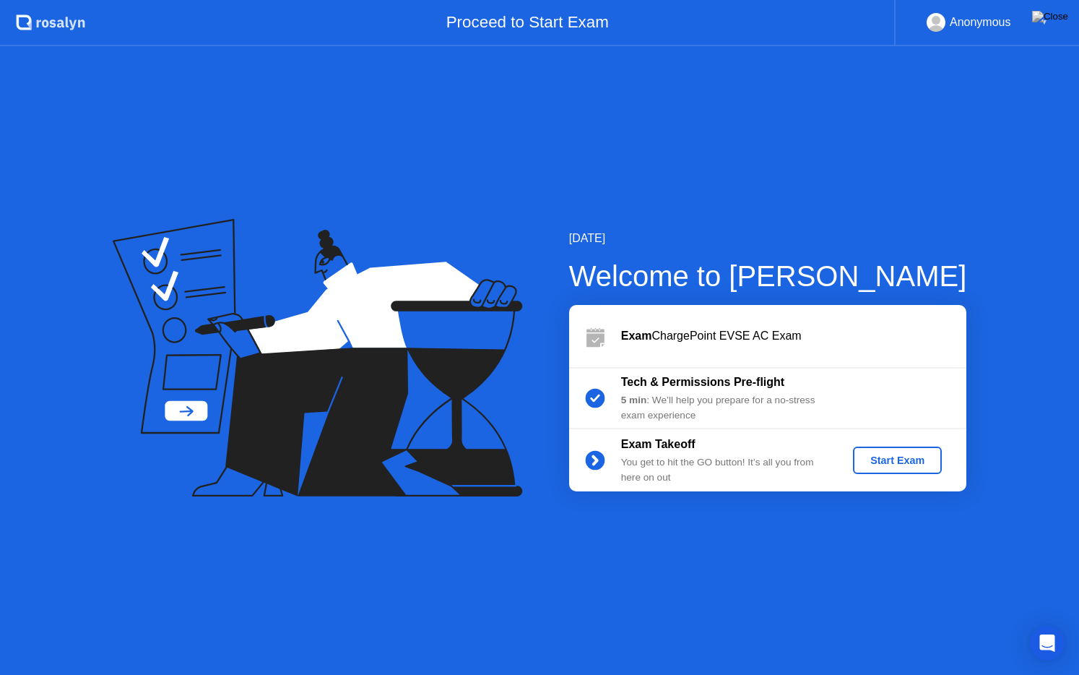
click at [889, 466] on div "Start Exam" at bounding box center [897, 460] width 77 height 12
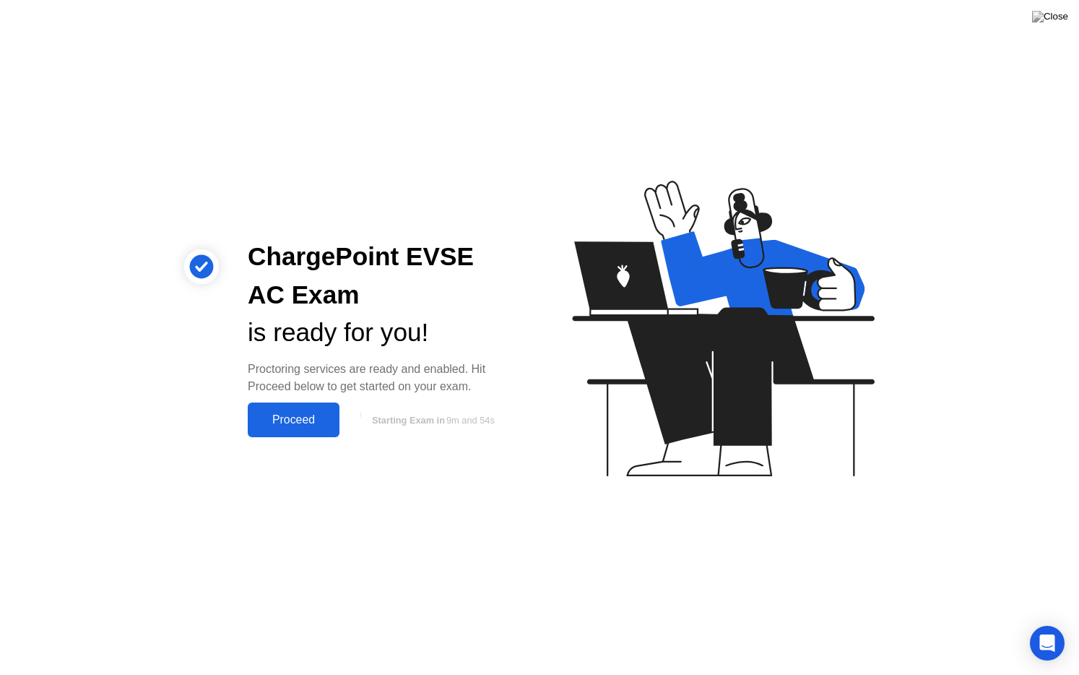
click at [322, 415] on div "Proceed" at bounding box center [293, 419] width 83 height 13
